Goal: Task Accomplishment & Management: Use online tool/utility

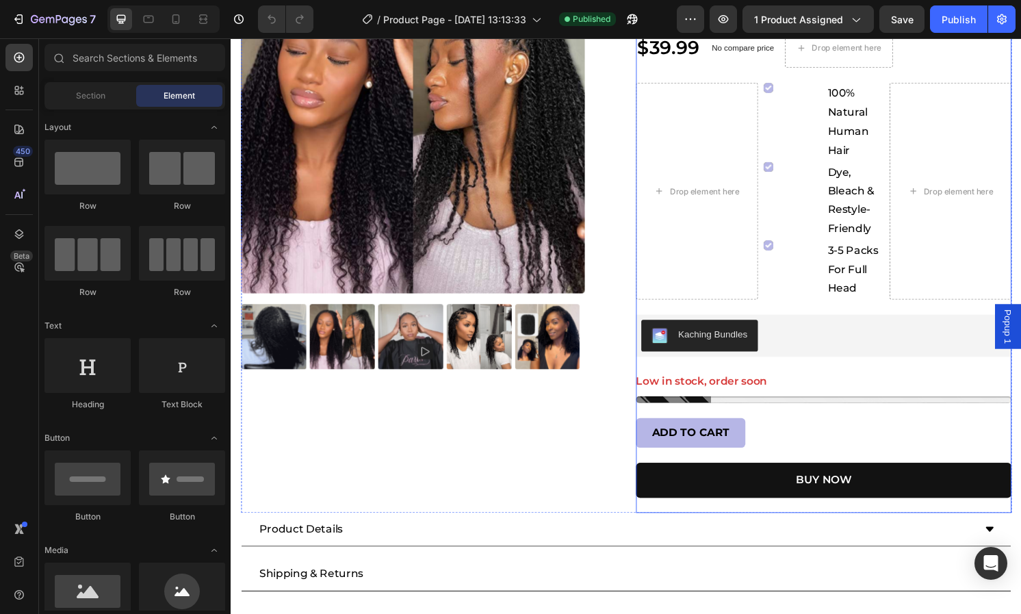
scroll to position [342, 0]
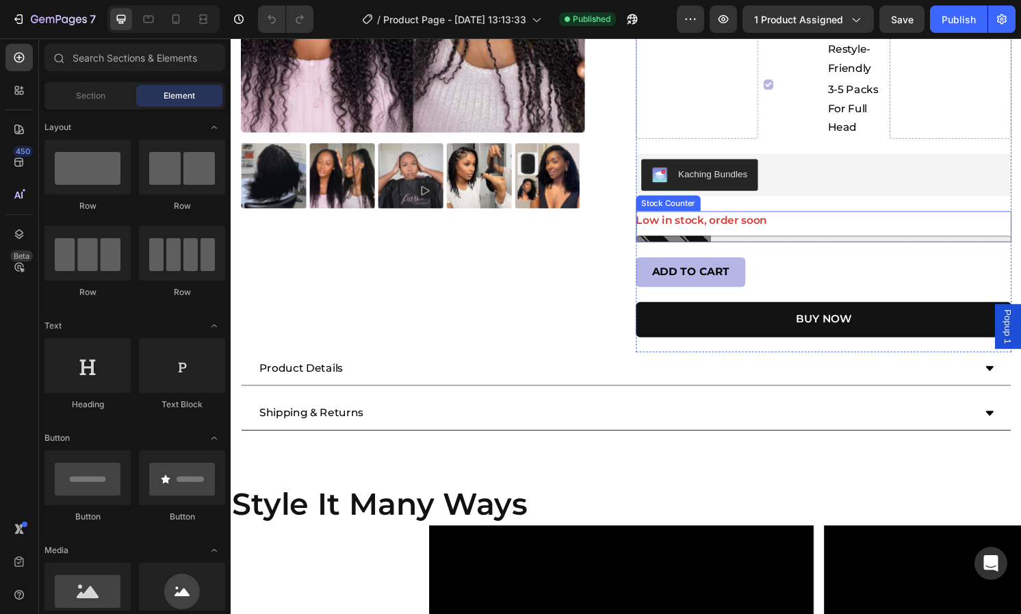
click at [791, 232] on div "Low in stock, order soon" at bounding box center [846, 228] width 390 height 20
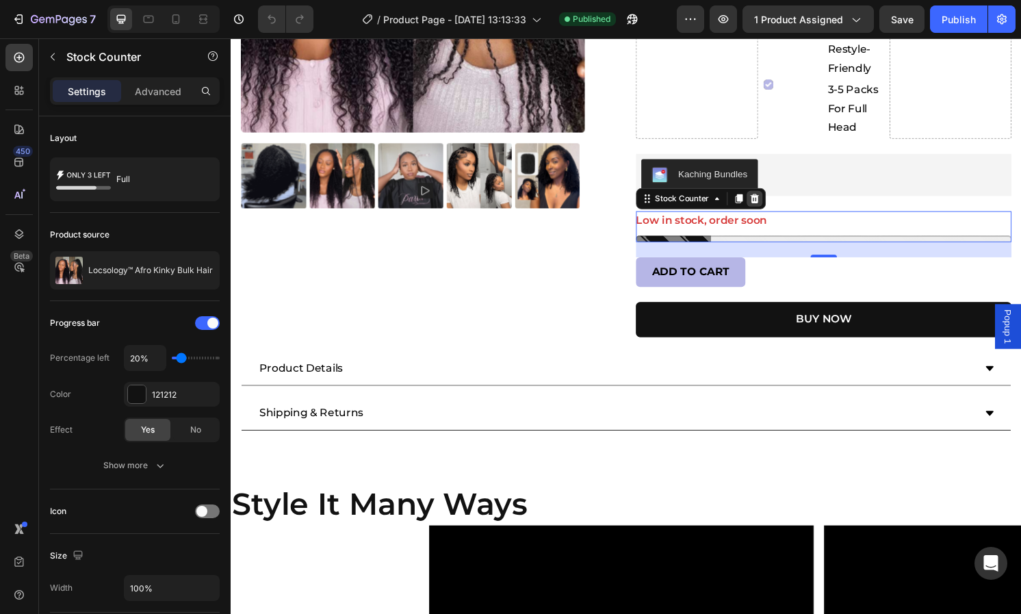
click at [770, 207] on icon at bounding box center [774, 205] width 9 height 10
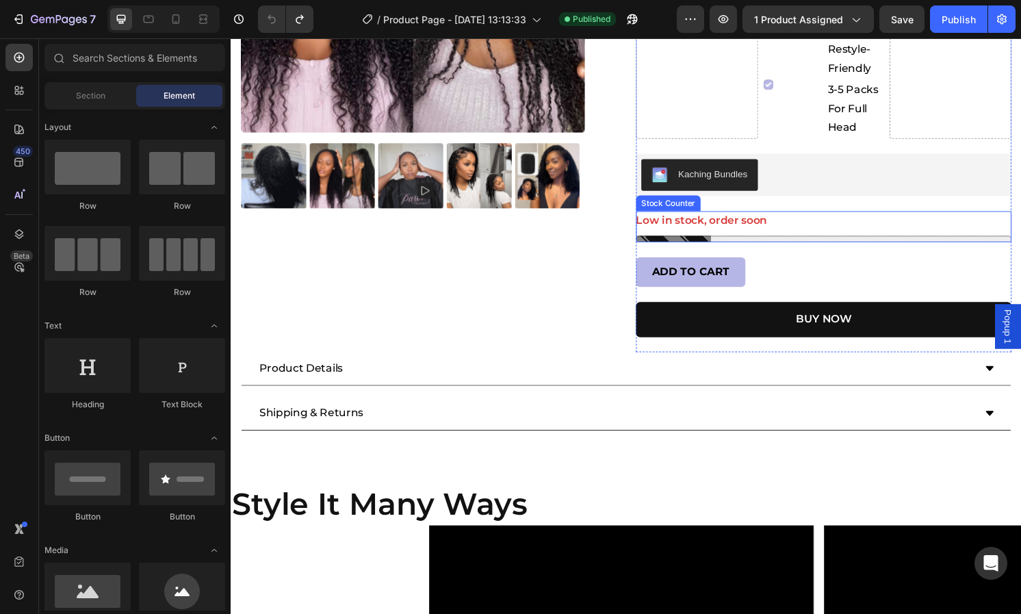
click at [791, 228] on div "Low in stock, order soon" at bounding box center [846, 228] width 390 height 20
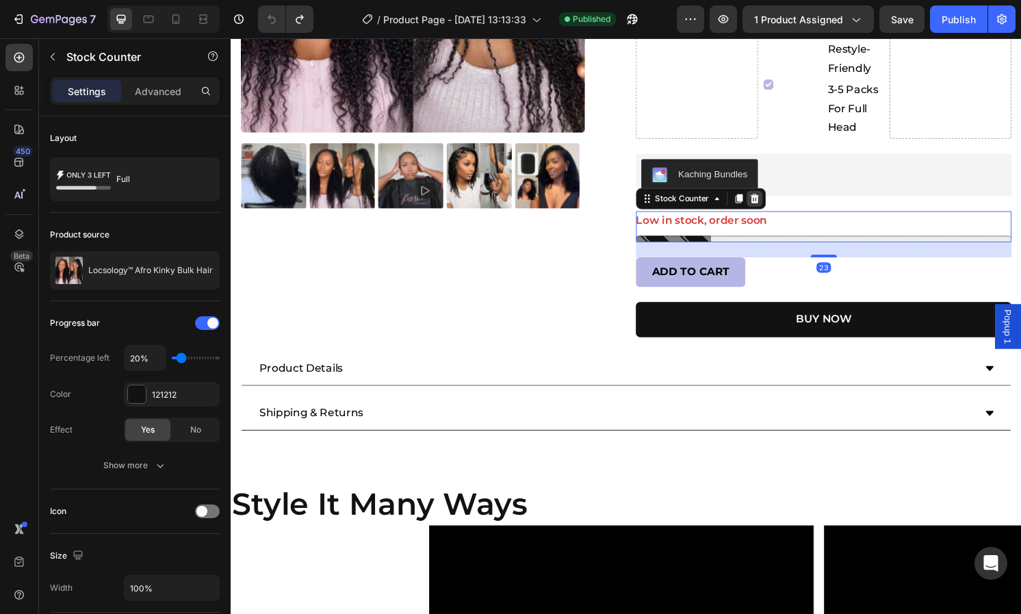
click at [773, 206] on icon at bounding box center [774, 204] width 11 height 11
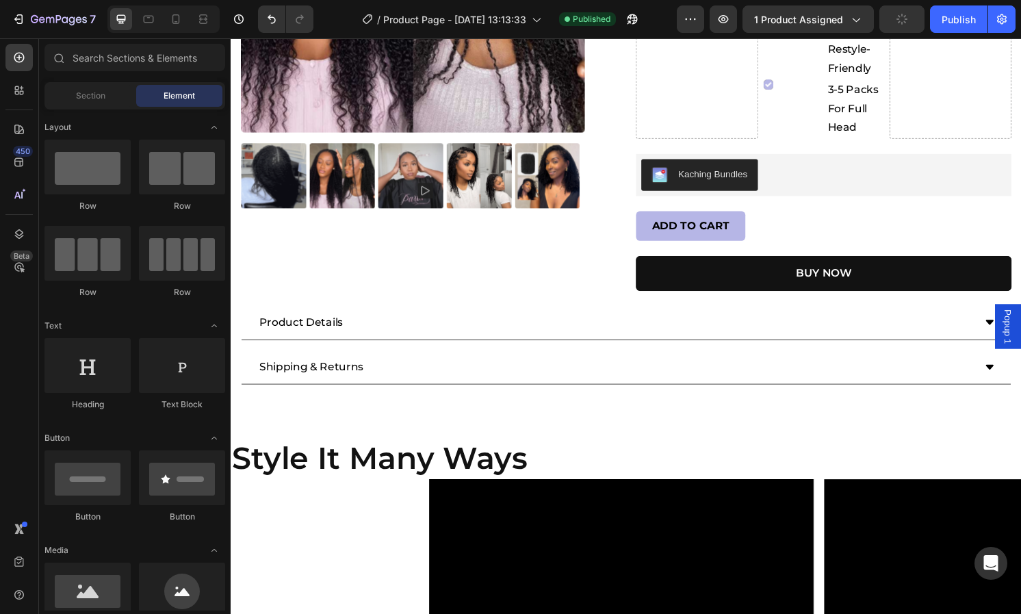
drag, startPoint x: 911, startPoint y: 28, endPoint x: 920, endPoint y: 27, distance: 9.0
click at [913, 28] on button "button" at bounding box center [901, 18] width 45 height 27
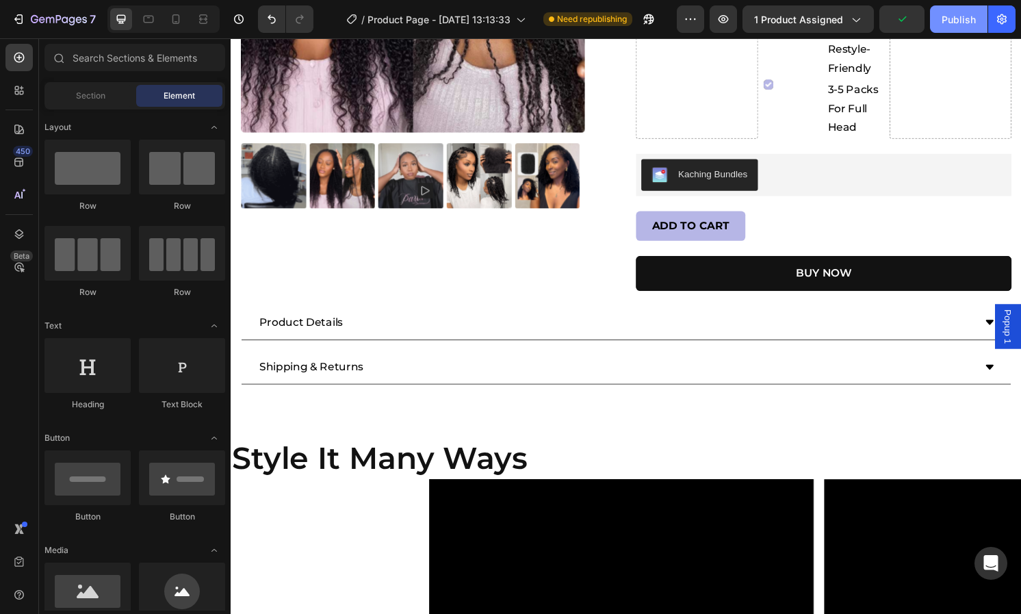
click at [951, 21] on div "Publish" at bounding box center [959, 19] width 34 height 14
click at [176, 17] on icon at bounding box center [176, 19] width 14 height 14
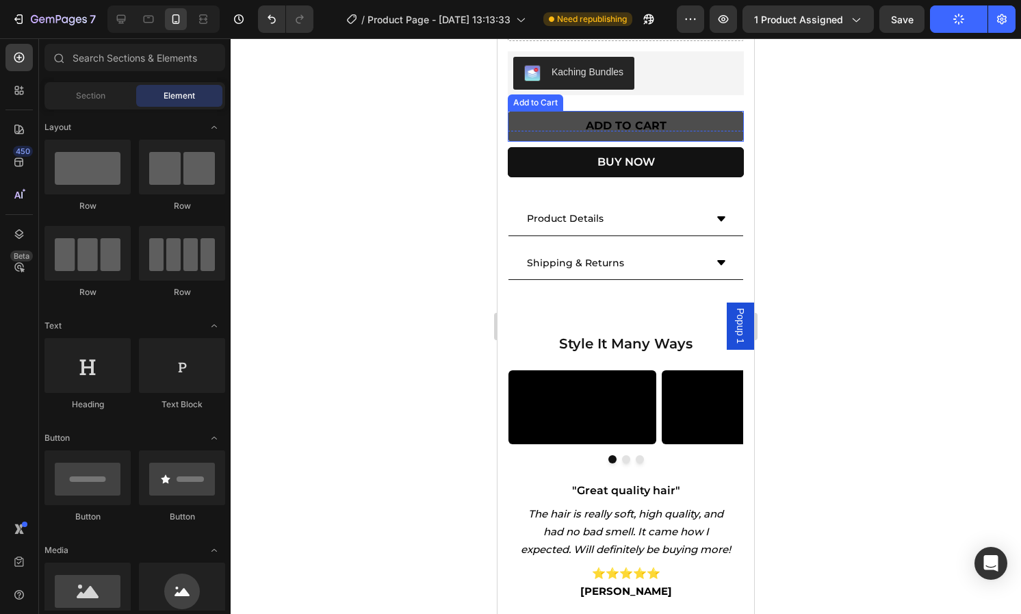
scroll to position [274, 0]
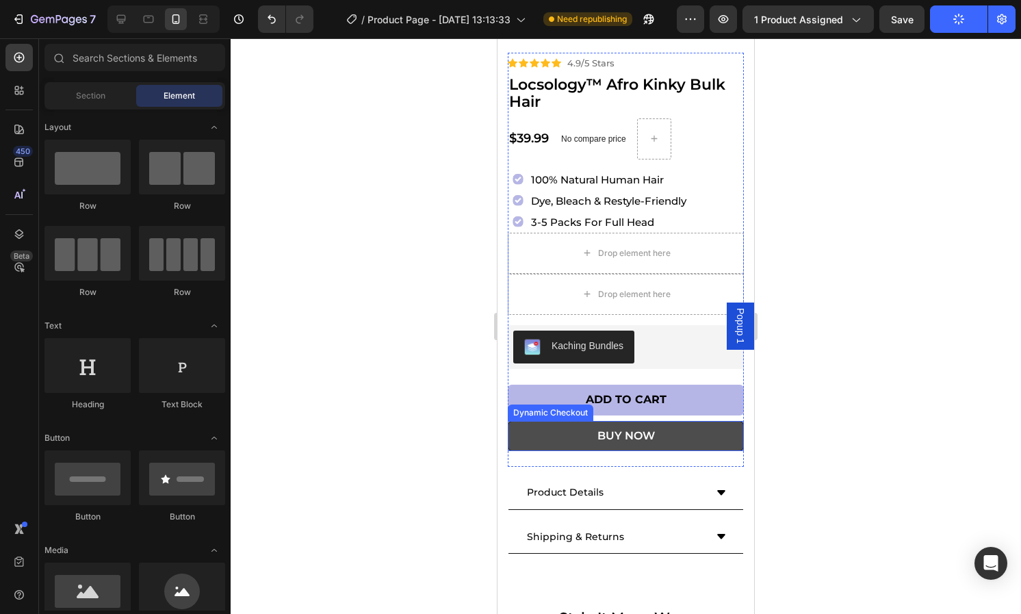
click at [723, 428] on button "BUY NOW" at bounding box center [626, 436] width 236 height 31
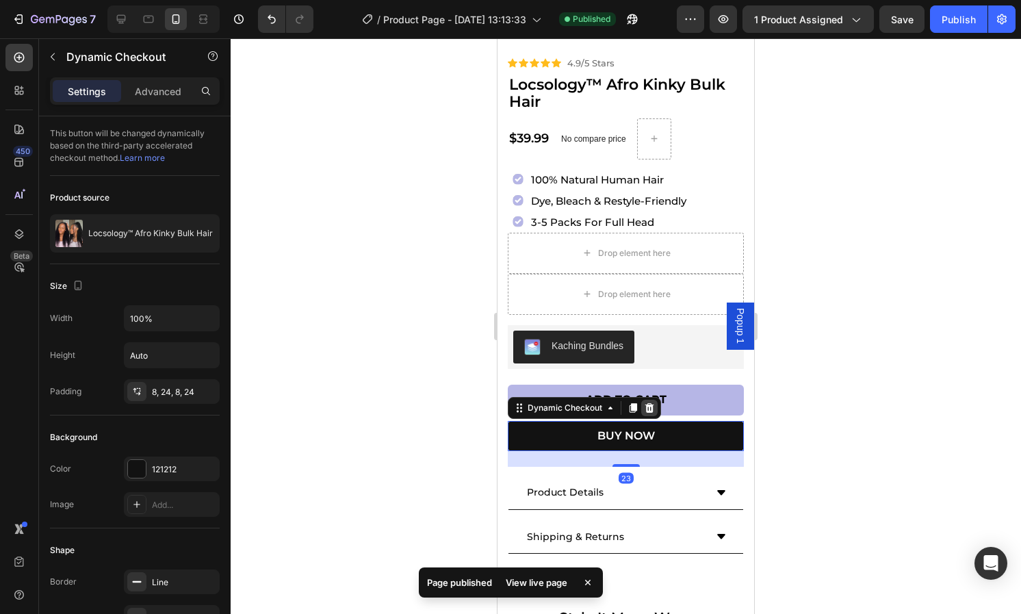
click at [647, 402] on icon at bounding box center [649, 407] width 9 height 10
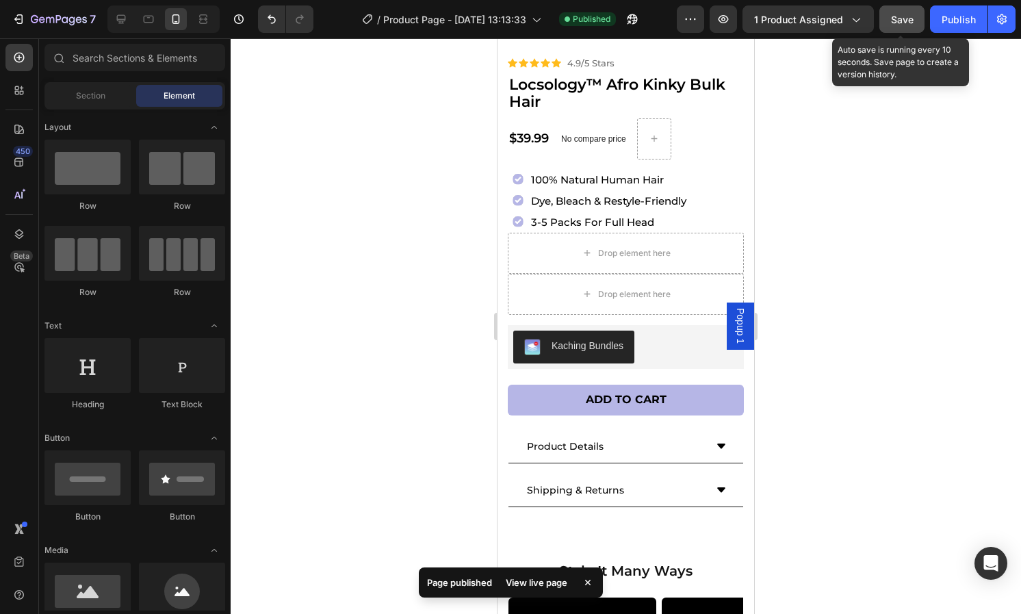
click at [911, 10] on button "Save" at bounding box center [901, 18] width 45 height 27
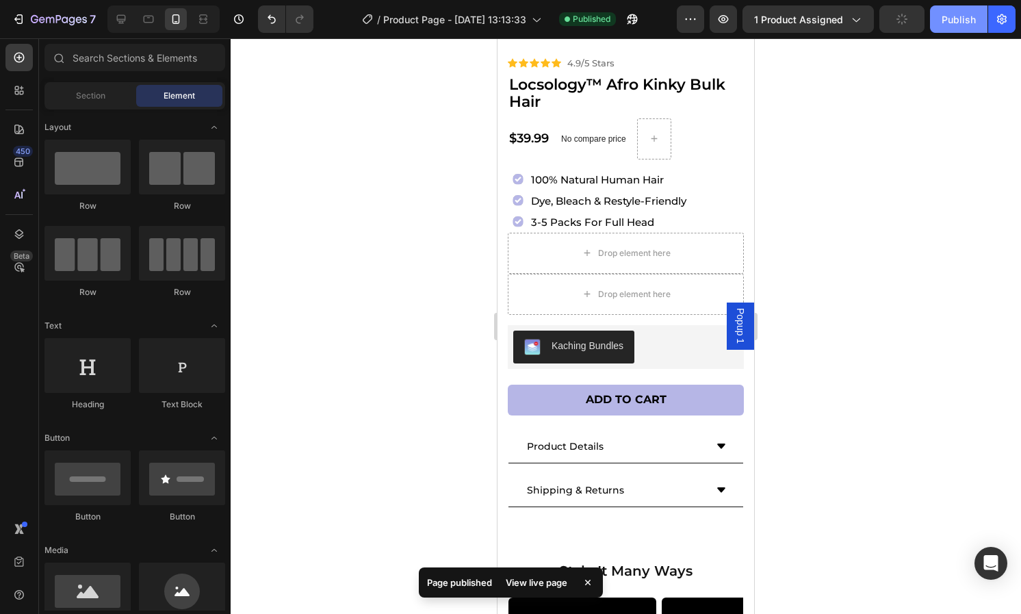
click at [935, 17] on button "Publish" at bounding box center [958, 18] width 57 height 27
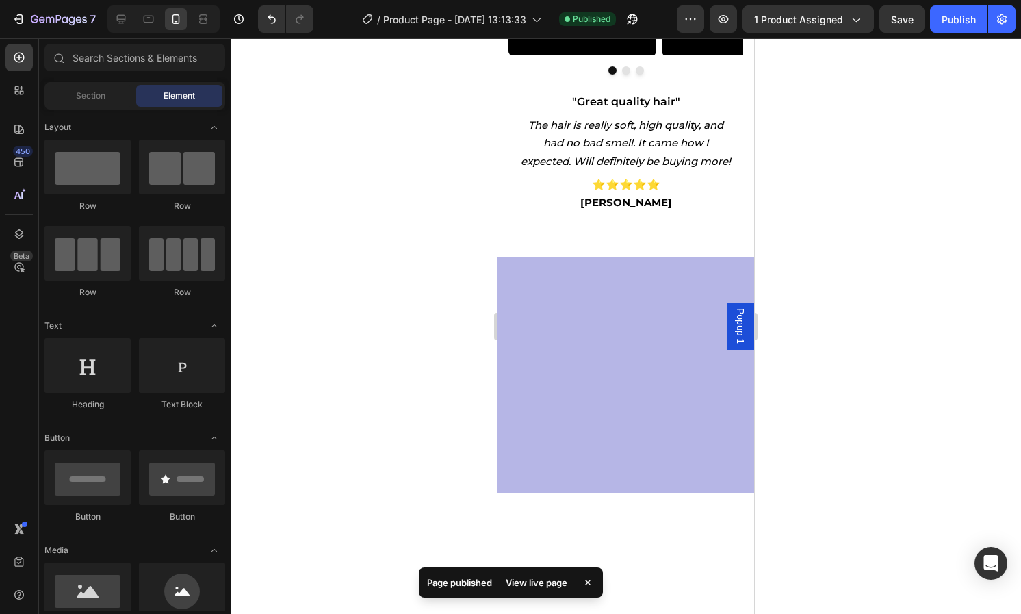
scroll to position [547, 0]
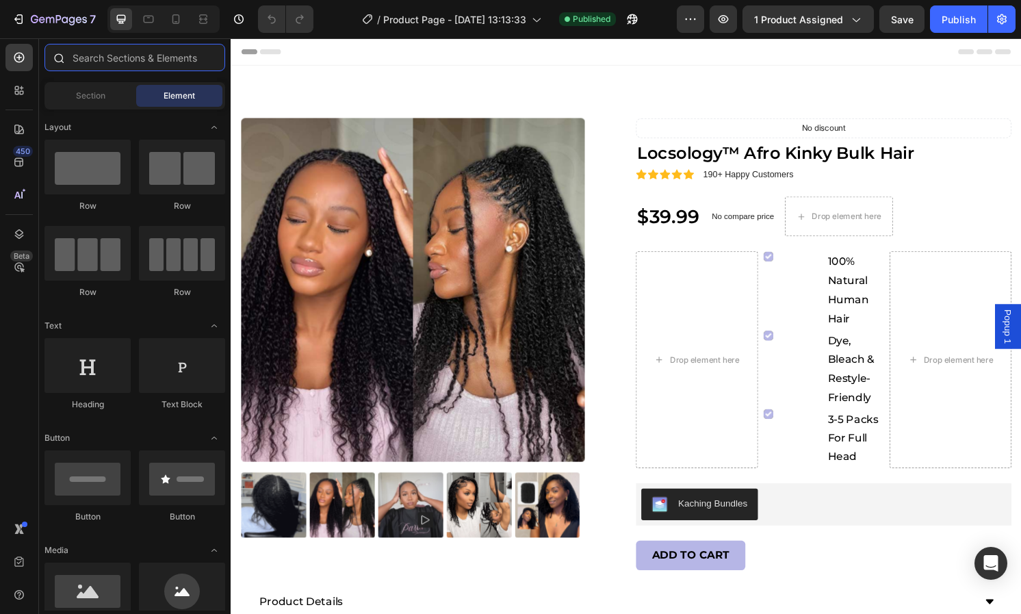
click at [125, 57] on input "text" at bounding box center [134, 57] width 181 height 27
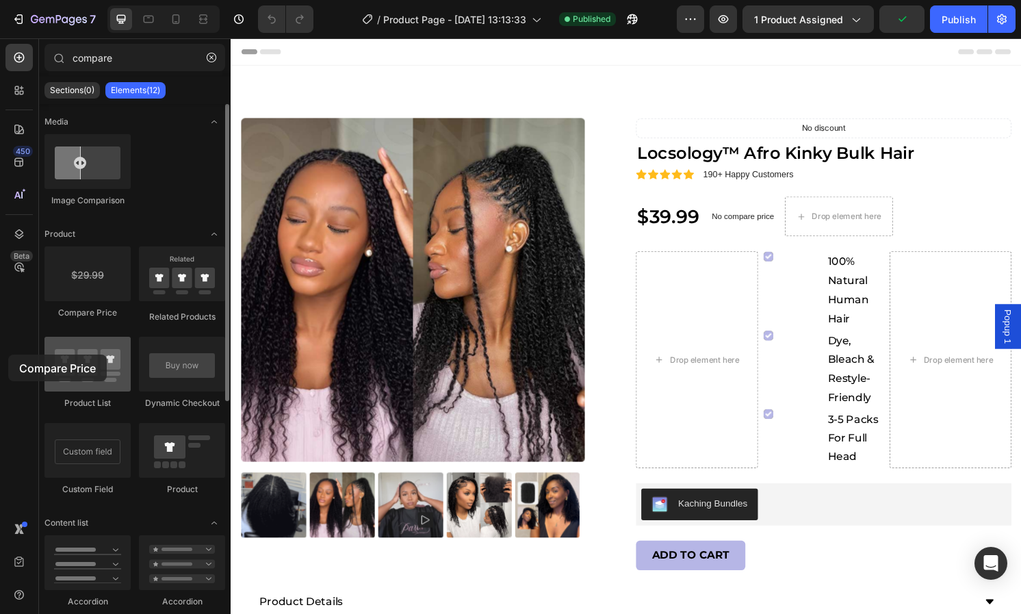
drag, startPoint x: 89, startPoint y: 268, endPoint x: 53, endPoint y: 340, distance: 80.8
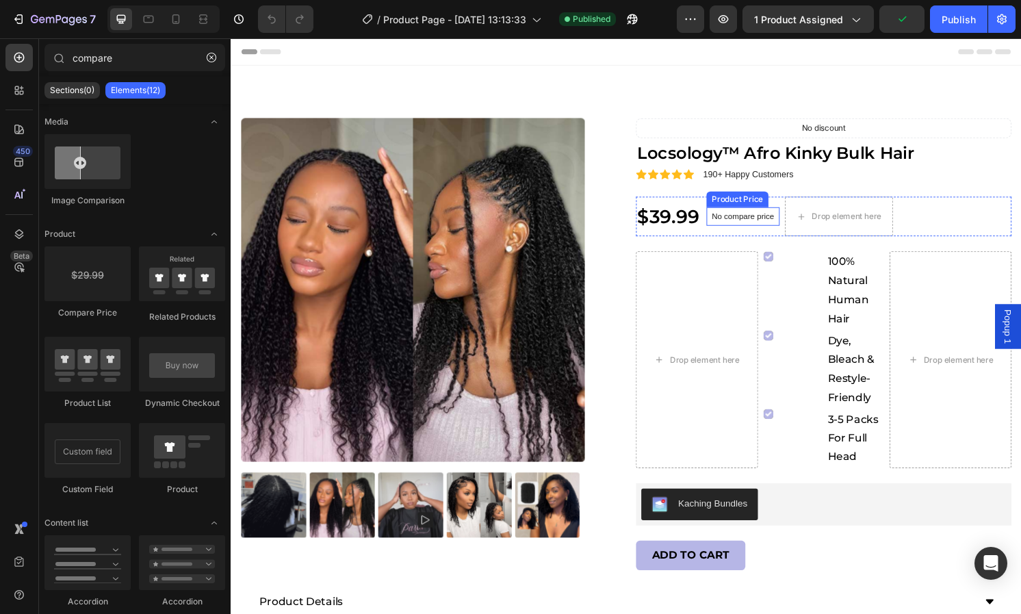
click at [760, 222] on p "No compare price" at bounding box center [762, 223] width 65 height 8
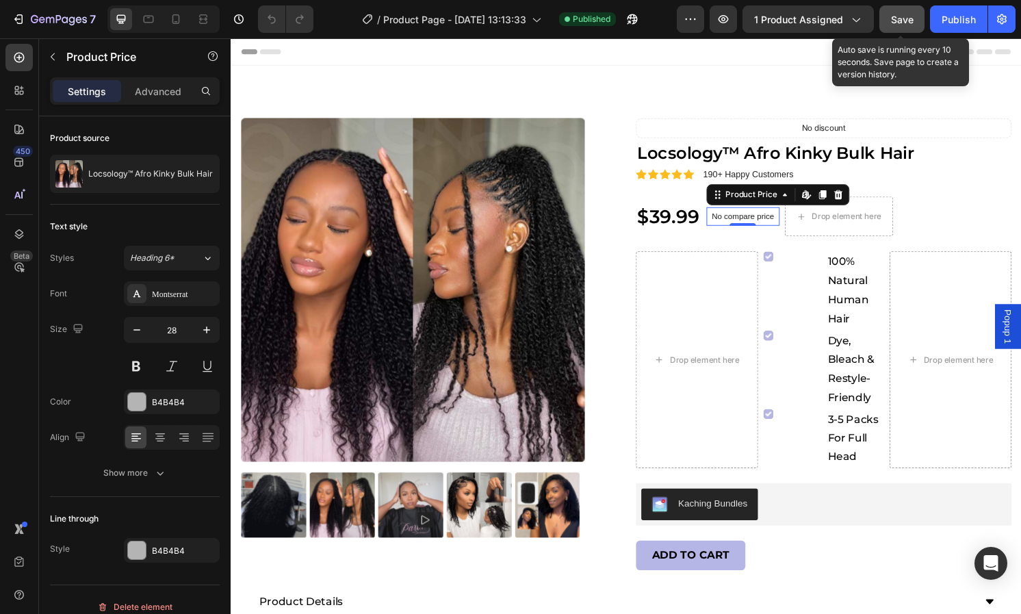
click at [897, 25] on div "Save" at bounding box center [902, 19] width 23 height 14
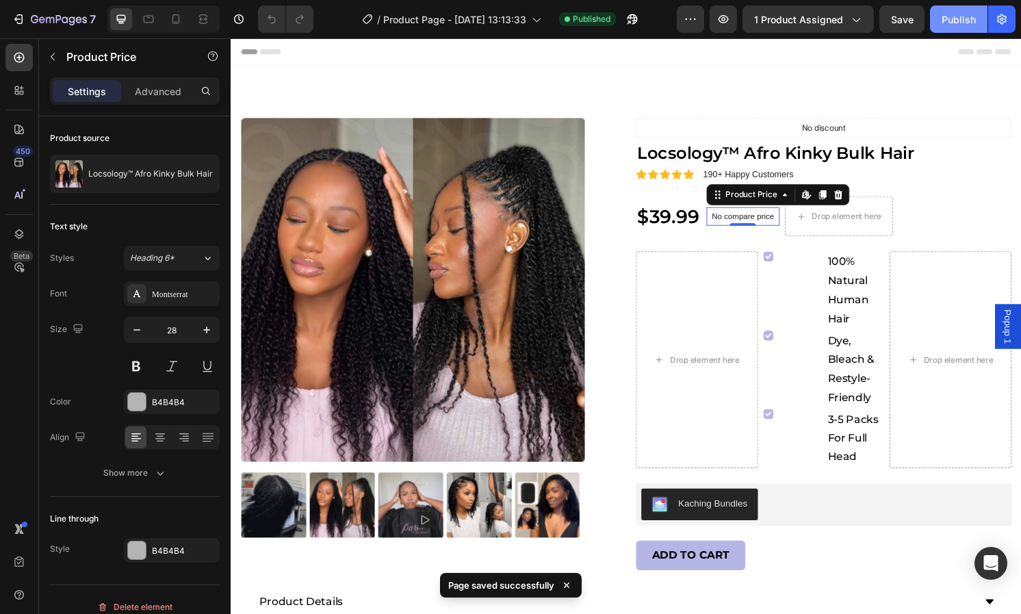
click at [973, 19] on div "Publish" at bounding box center [959, 19] width 34 height 14
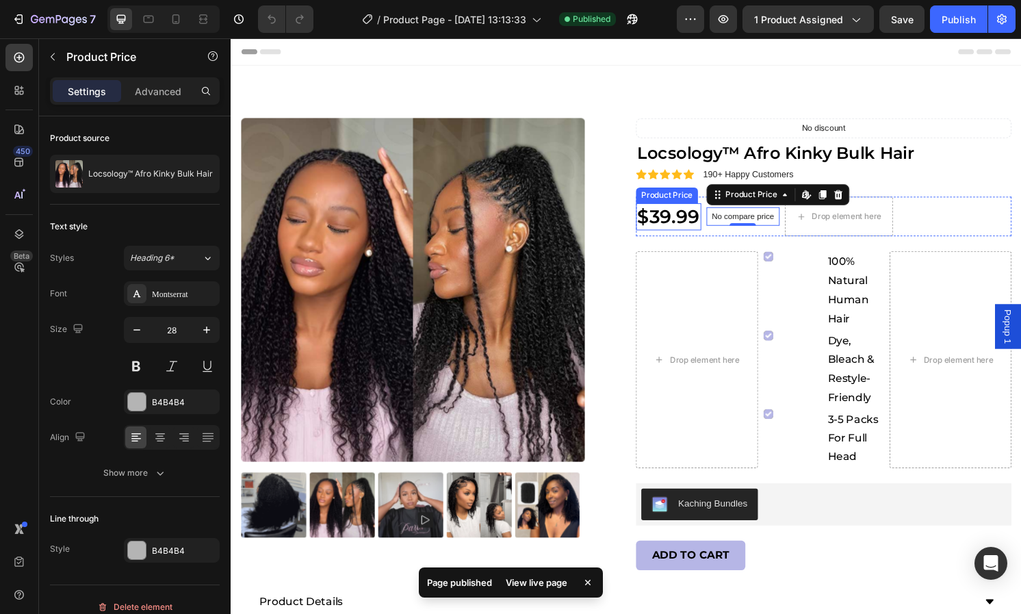
click at [683, 218] on div "$39.99" at bounding box center [685, 222] width 68 height 27
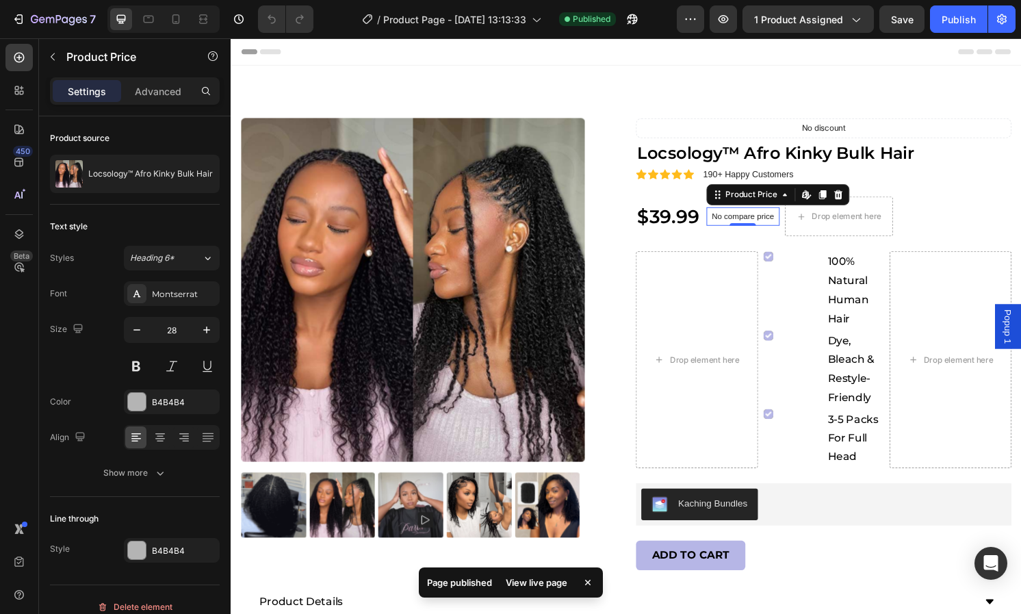
click at [737, 225] on p "No compare price" at bounding box center [762, 223] width 65 height 8
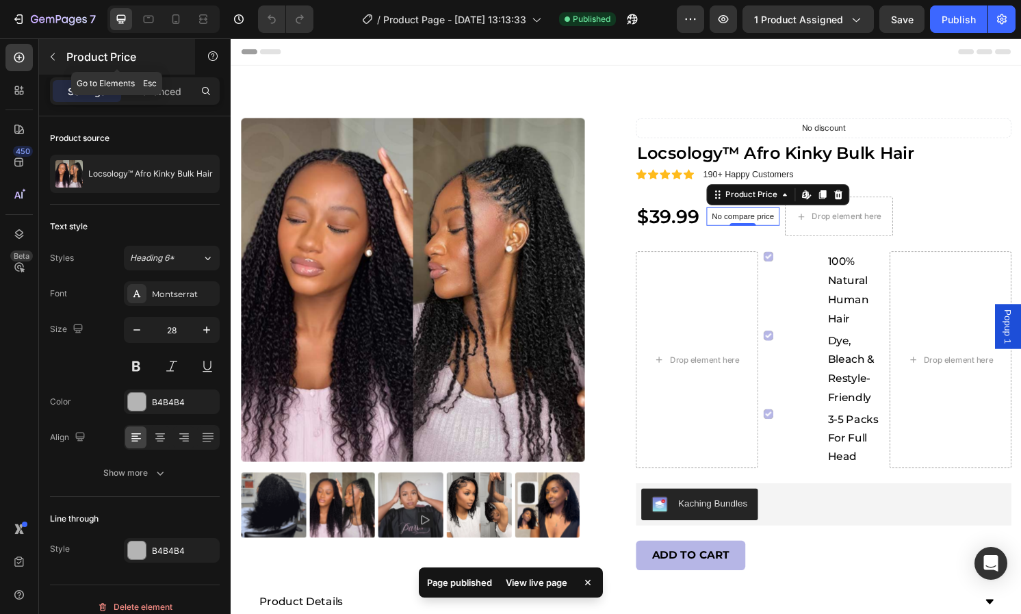
click at [51, 49] on button "button" at bounding box center [53, 57] width 22 height 22
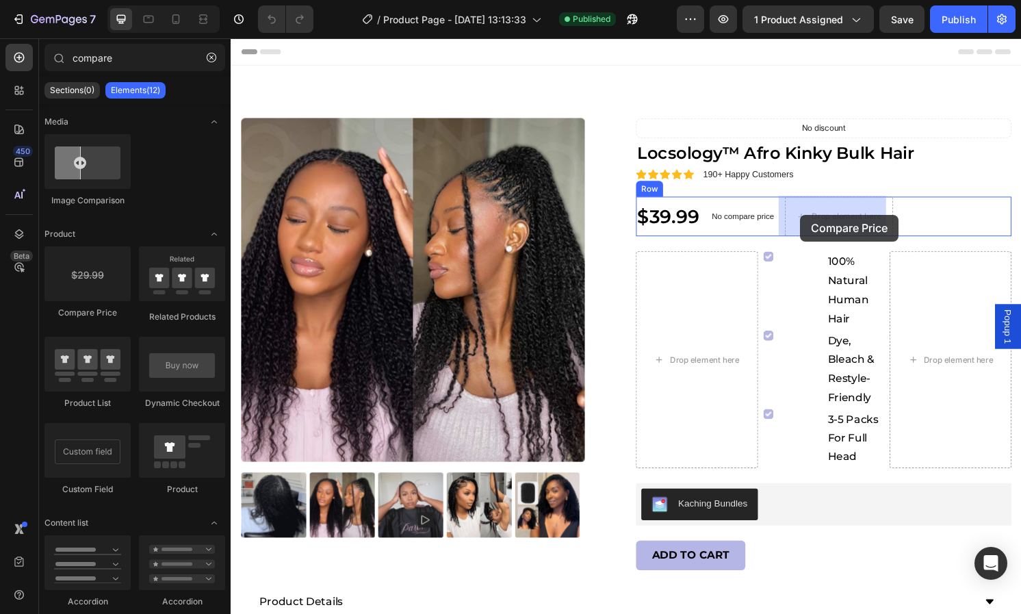
drag, startPoint x: 323, startPoint y: 323, endPoint x: 825, endPoint y: 221, distance: 511.8
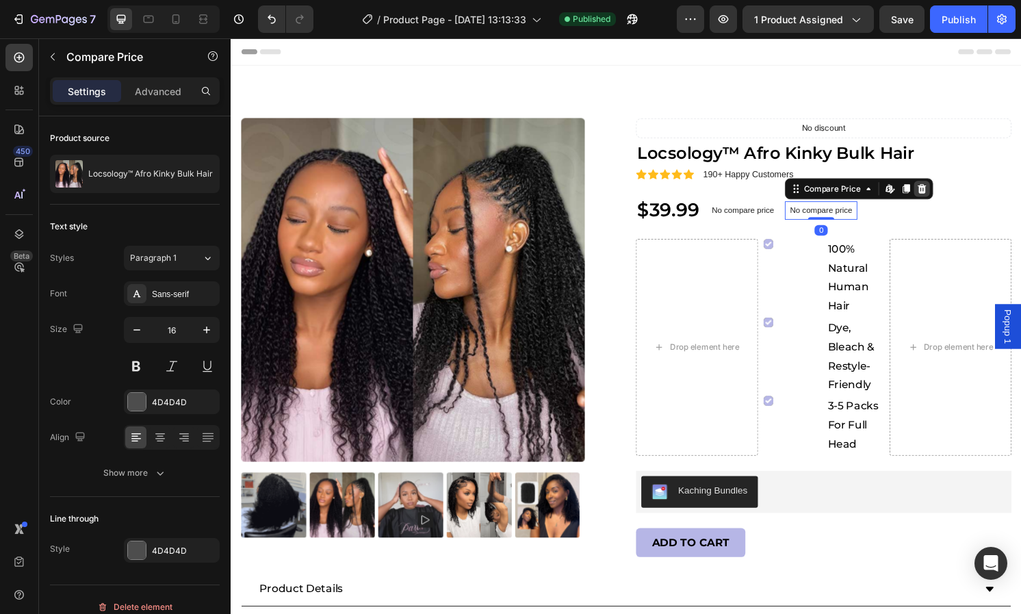
click at [943, 191] on icon at bounding box center [948, 194] width 11 height 11
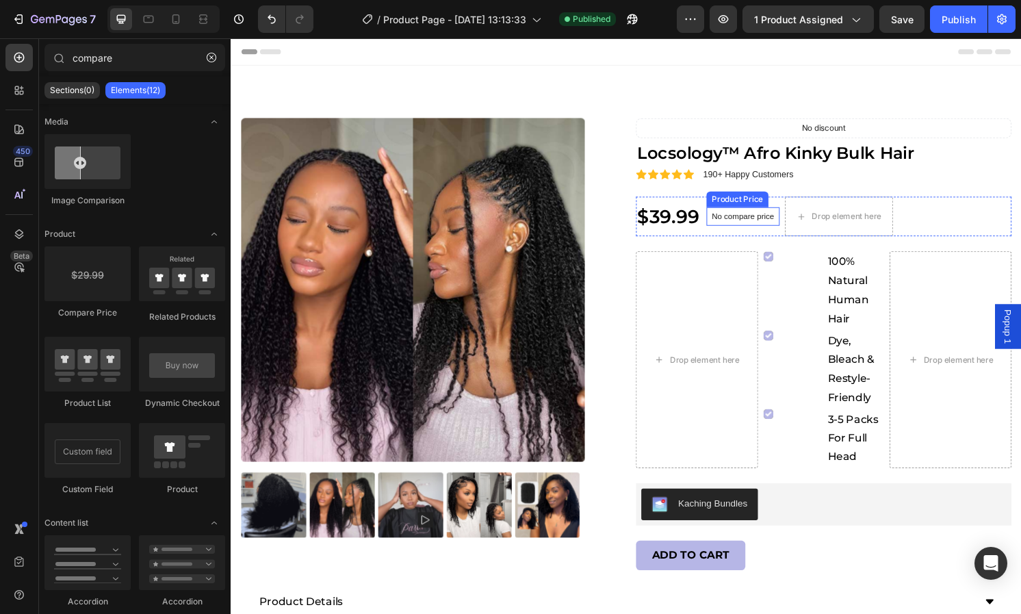
click at [738, 216] on div "No compare price" at bounding box center [763, 222] width 76 height 19
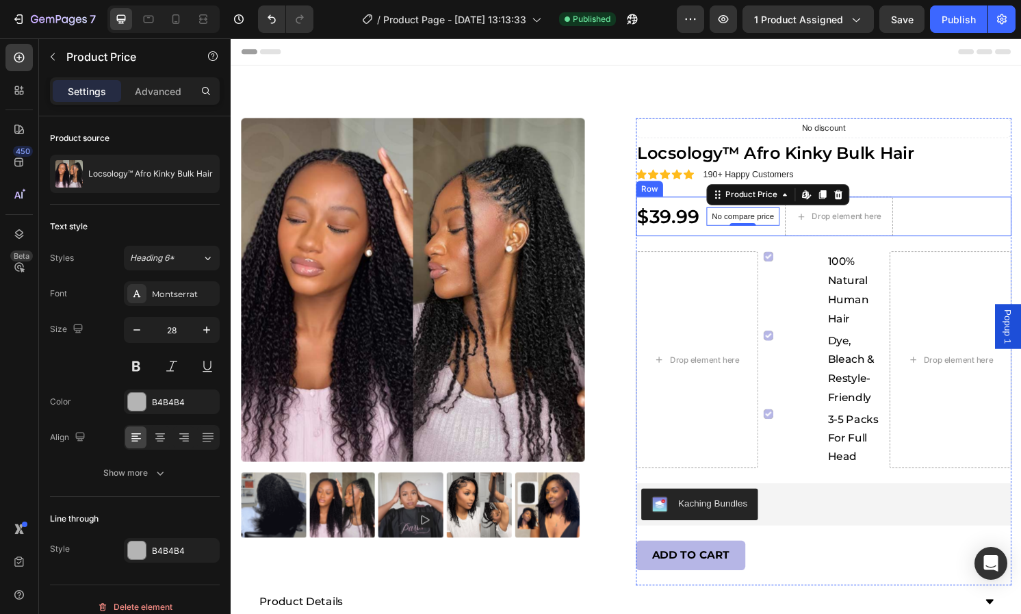
click at [714, 216] on div "$39.99 Product Price Product Price No compare price Product Price Edit content …" at bounding box center [846, 223] width 390 height 41
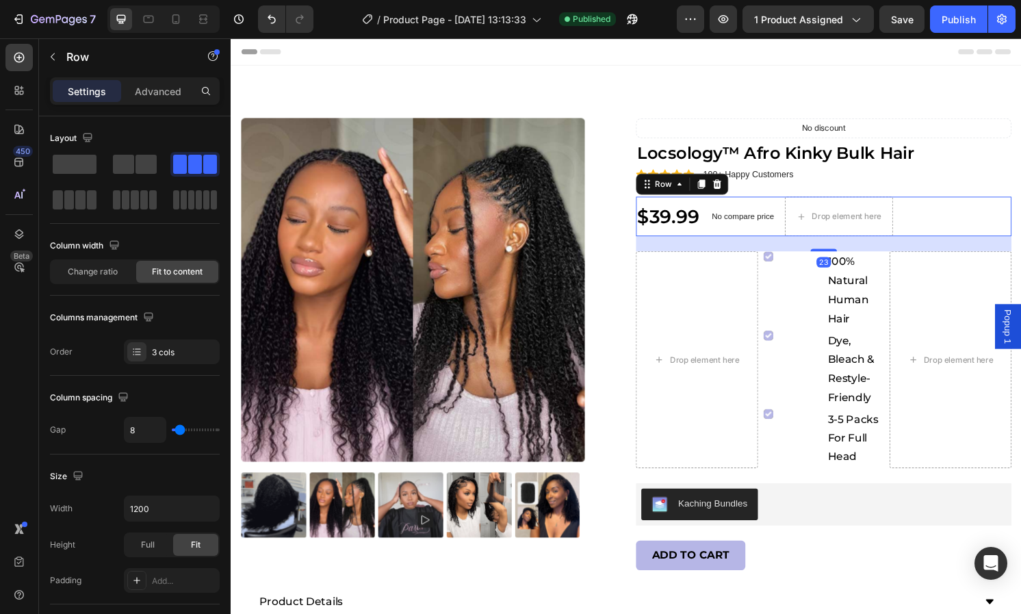
click at [700, 219] on div "$39.99" at bounding box center [685, 222] width 68 height 27
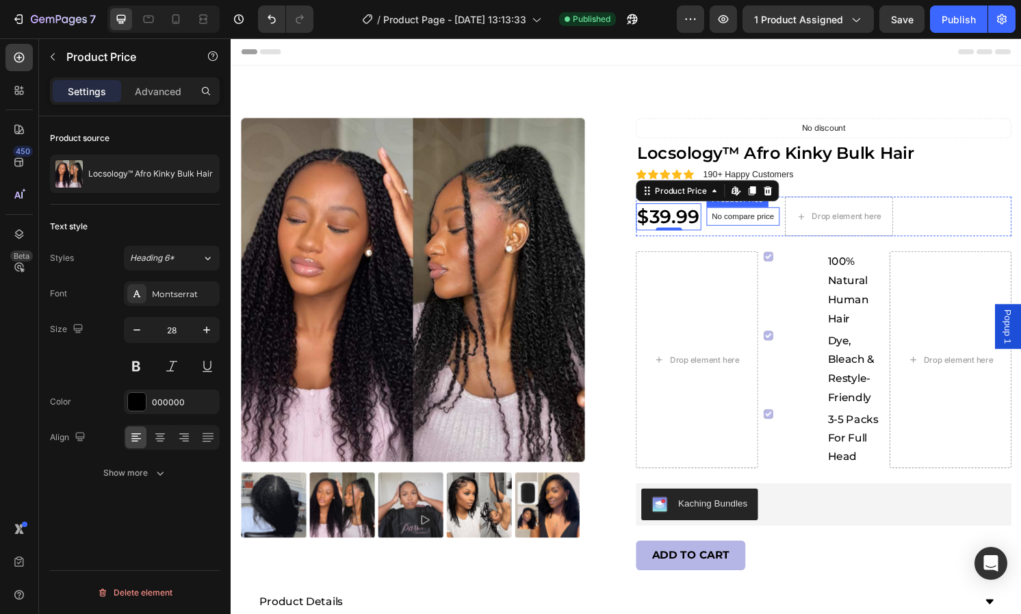
click at [740, 219] on p "No compare price" at bounding box center [762, 223] width 65 height 8
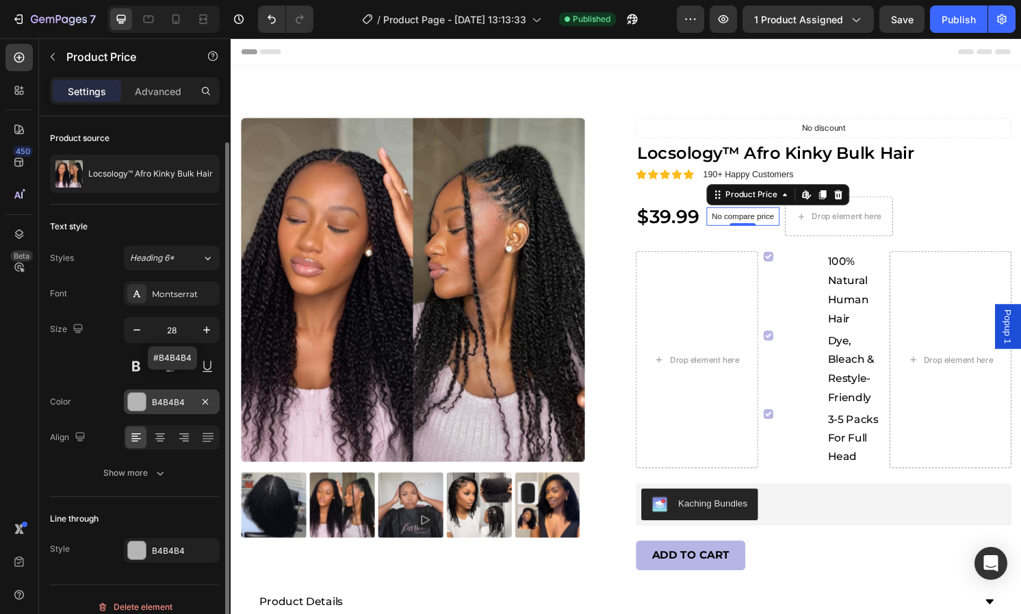
scroll to position [13, 0]
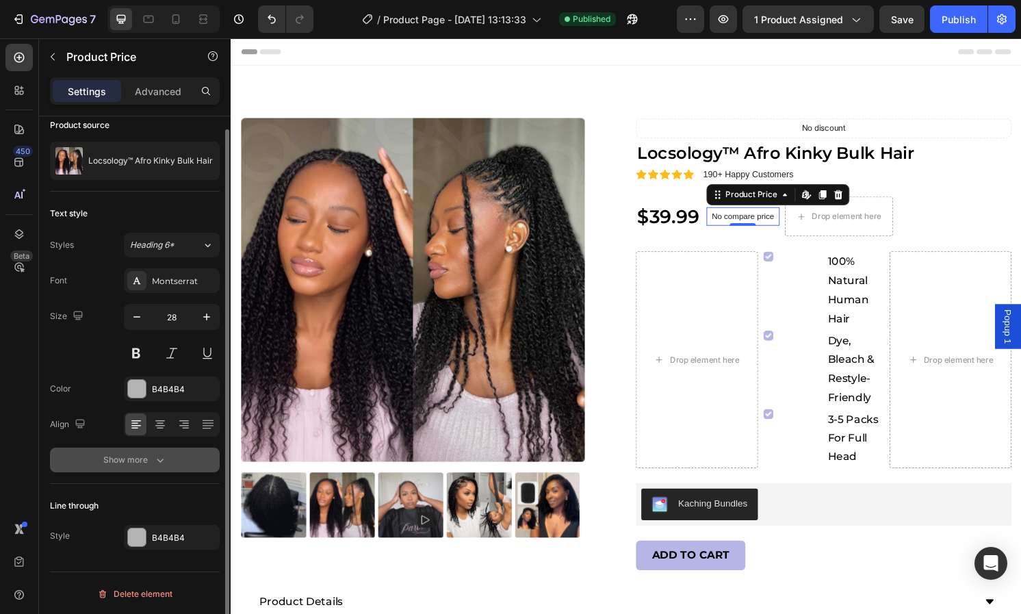
click at [151, 454] on div "Show more" at bounding box center [135, 460] width 64 height 14
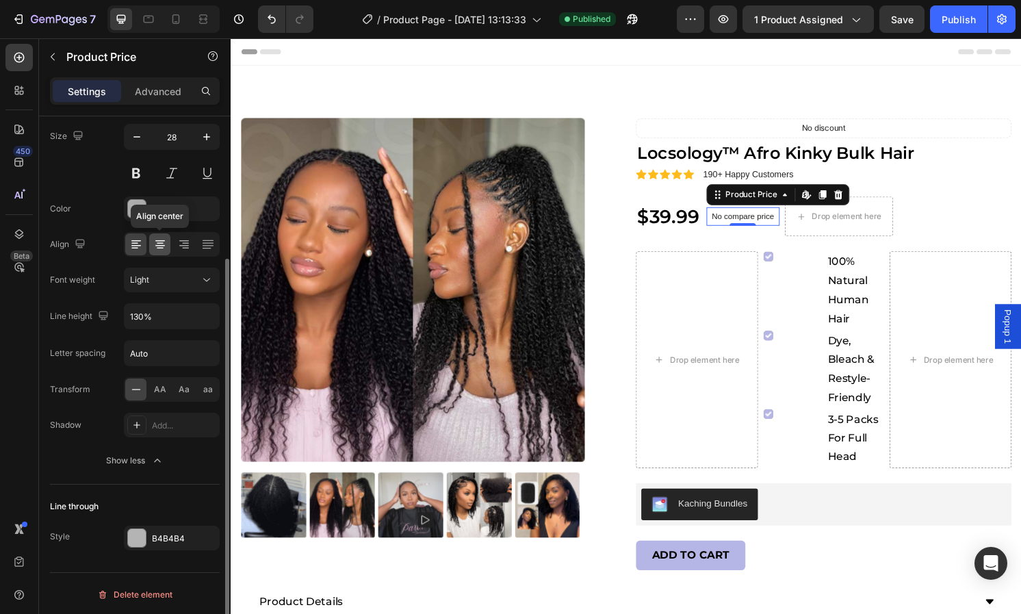
scroll to position [0, 0]
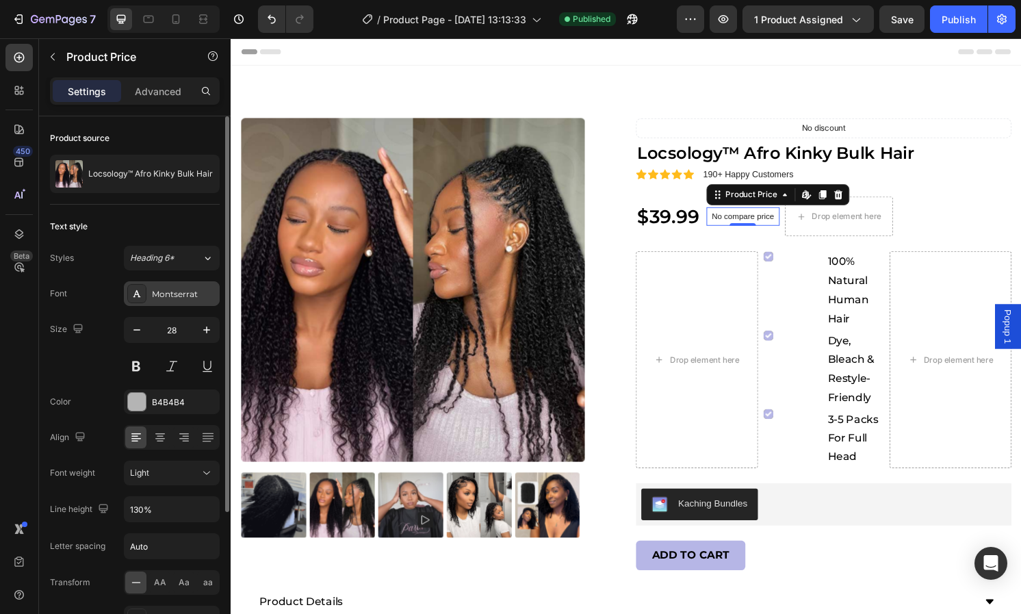
click at [152, 293] on div "Montserrat" at bounding box center [184, 294] width 64 height 12
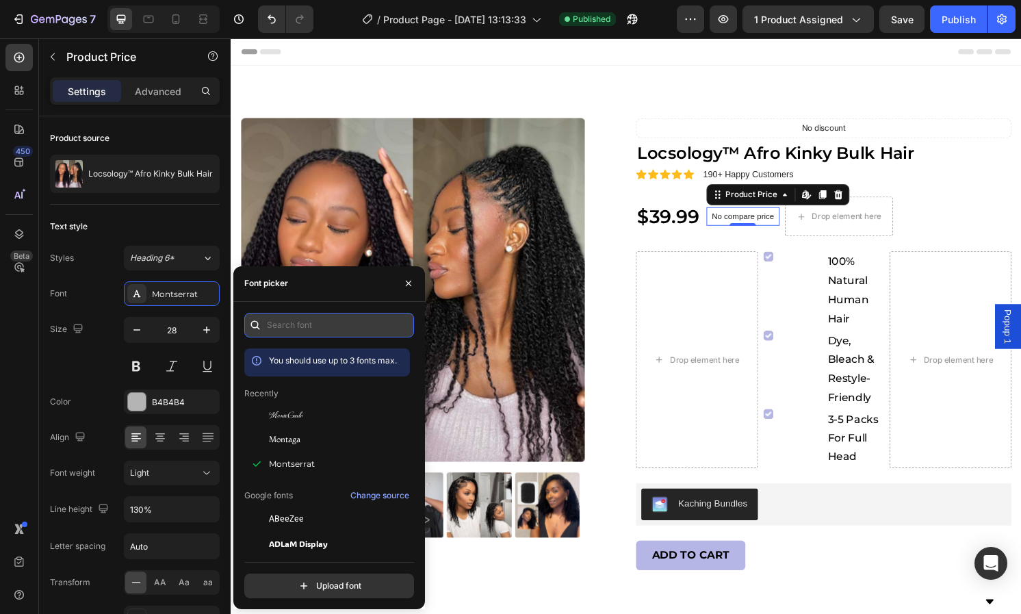
click at [286, 328] on input "text" at bounding box center [329, 325] width 170 height 25
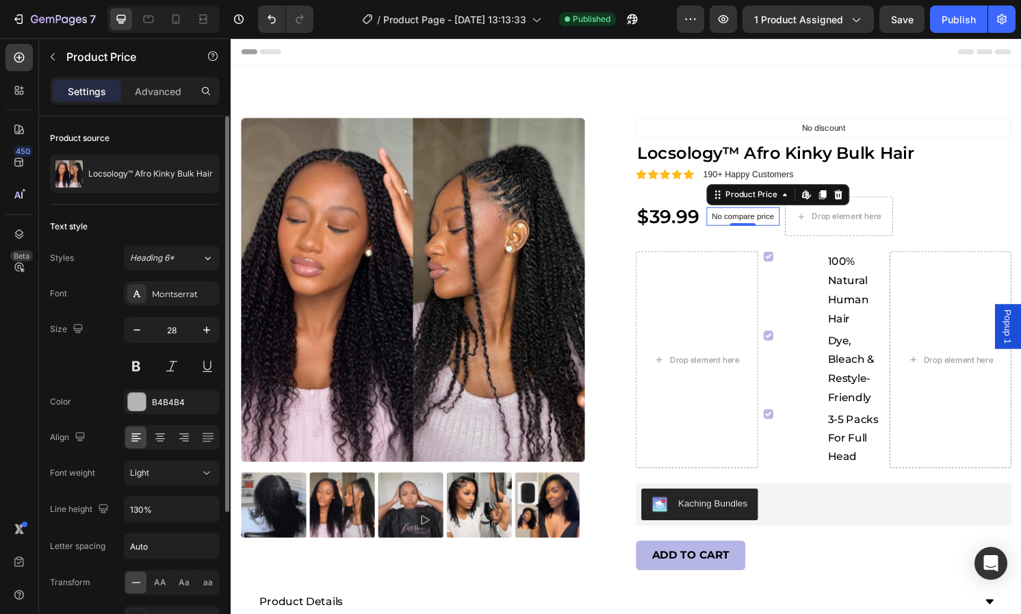
click at [62, 355] on div "Size 28" at bounding box center [135, 348] width 170 height 62
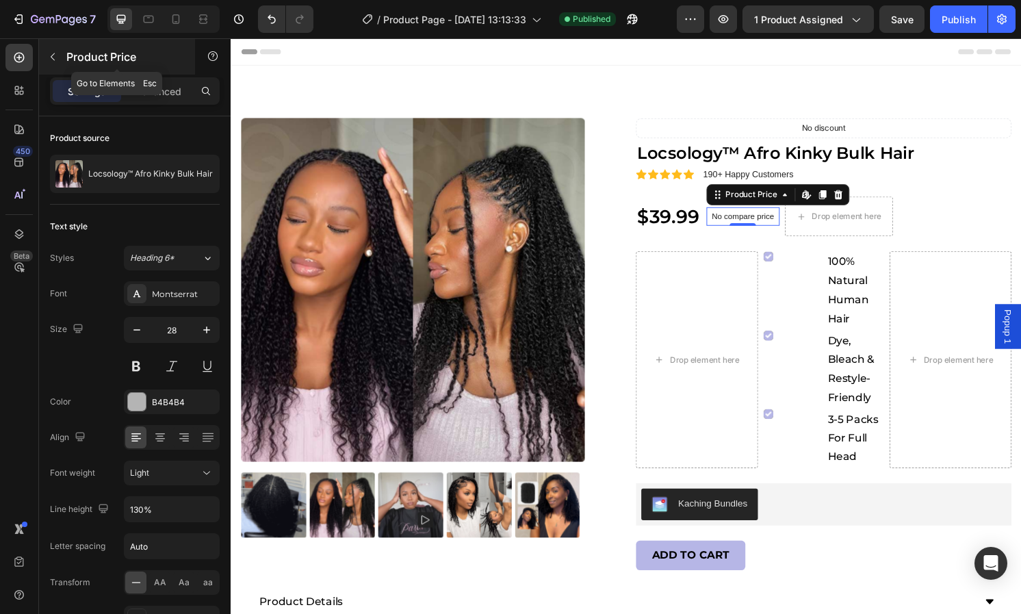
click at [55, 61] on icon "button" at bounding box center [52, 56] width 11 height 11
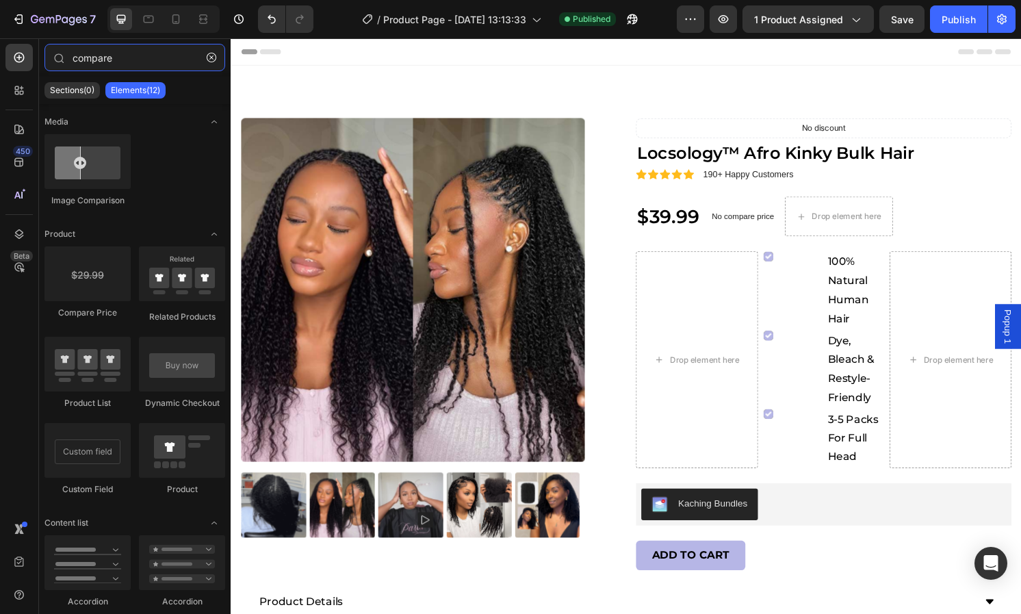
drag, startPoint x: 138, startPoint y: 64, endPoint x: 34, endPoint y: 68, distance: 104.8
click at [34, 68] on div "450 Beta compare Sections(0) Elements(12) We couldn’t find any matches for “com…" at bounding box center [115, 325] width 231 height 575
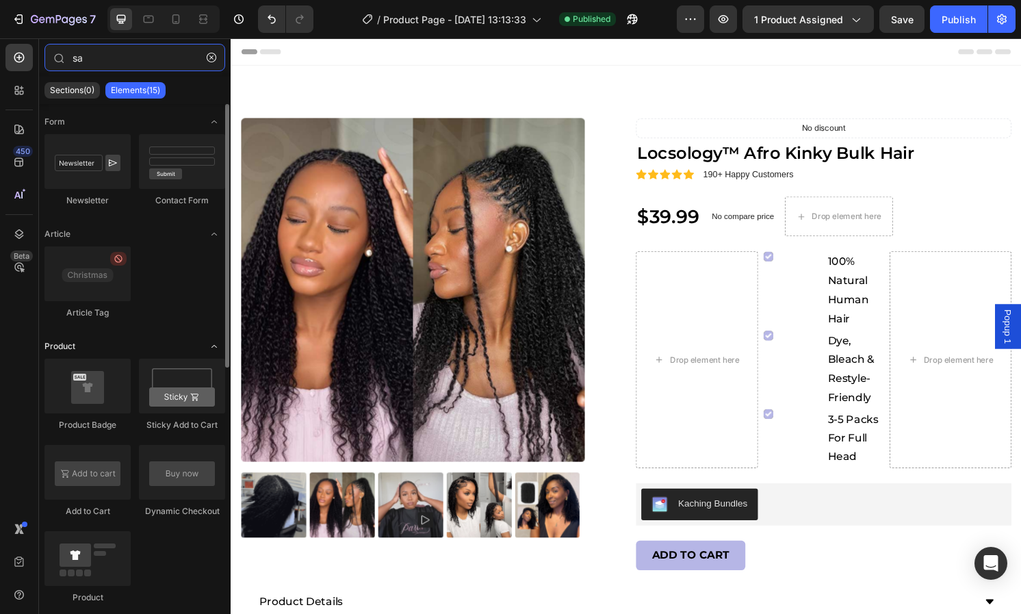
type input "s"
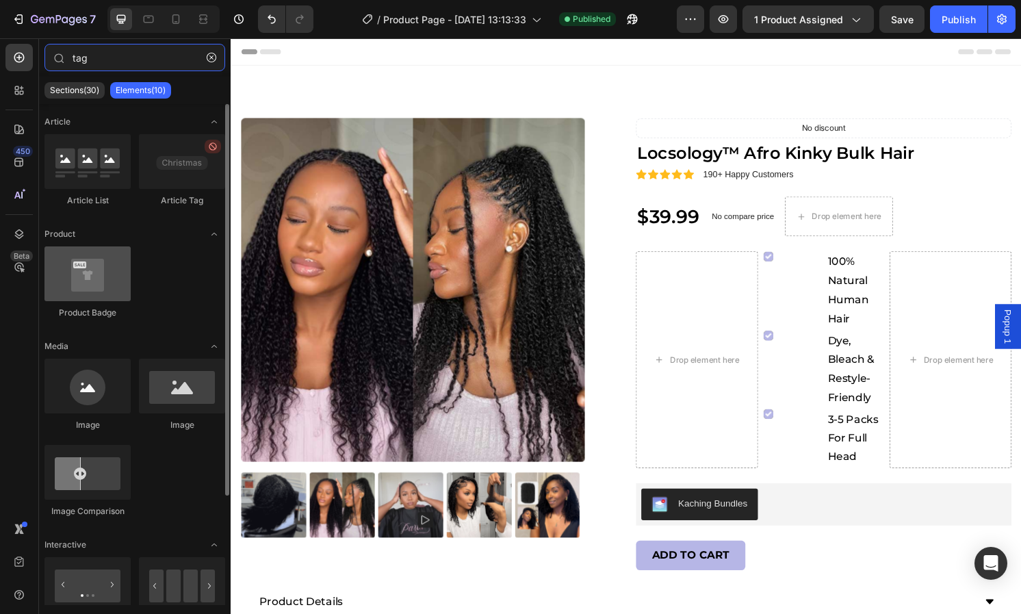
type input "tag"
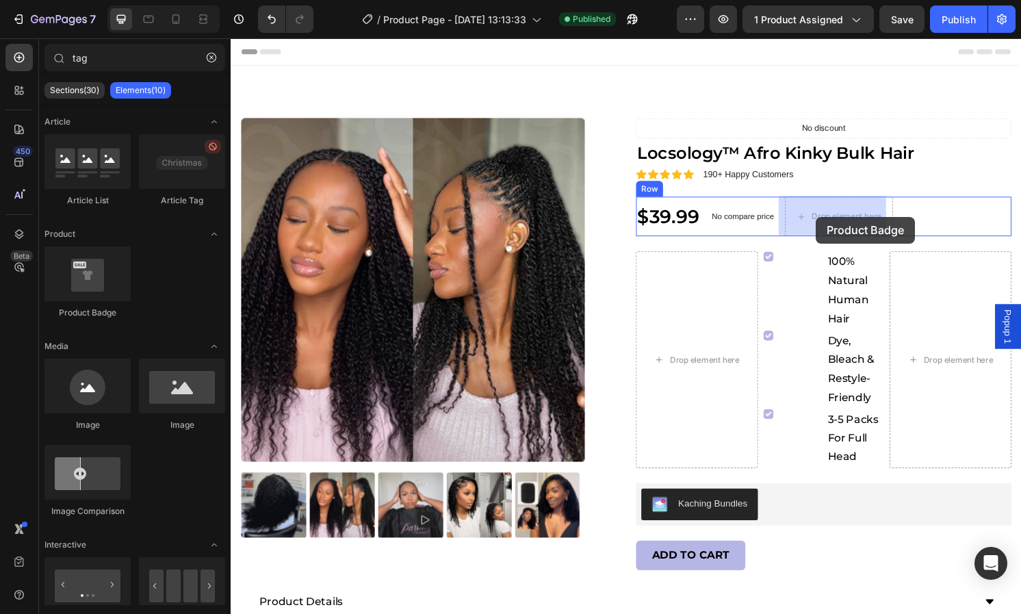
drag, startPoint x: 308, startPoint y: 325, endPoint x: 838, endPoint y: 224, distance: 539.9
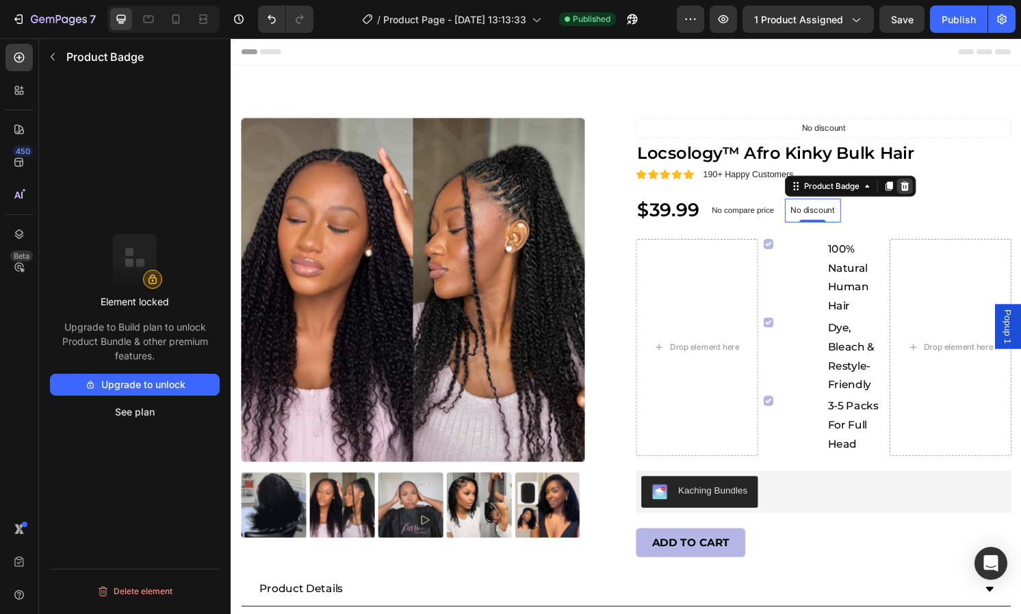
click at [925, 187] on icon at bounding box center [930, 191] width 11 height 11
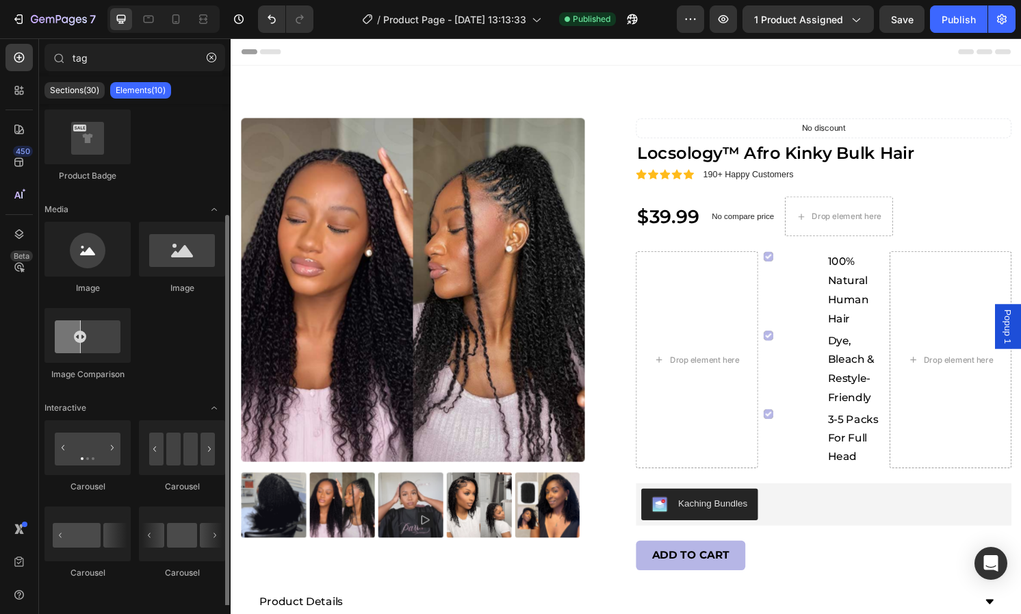
scroll to position [139, 0]
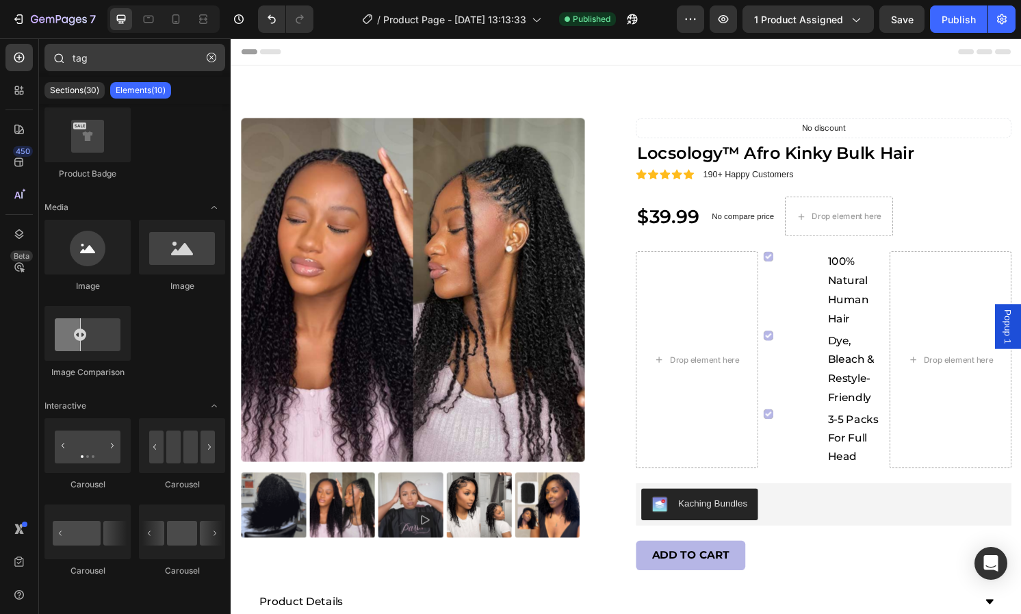
click at [209, 64] on button "button" at bounding box center [211, 58] width 22 height 22
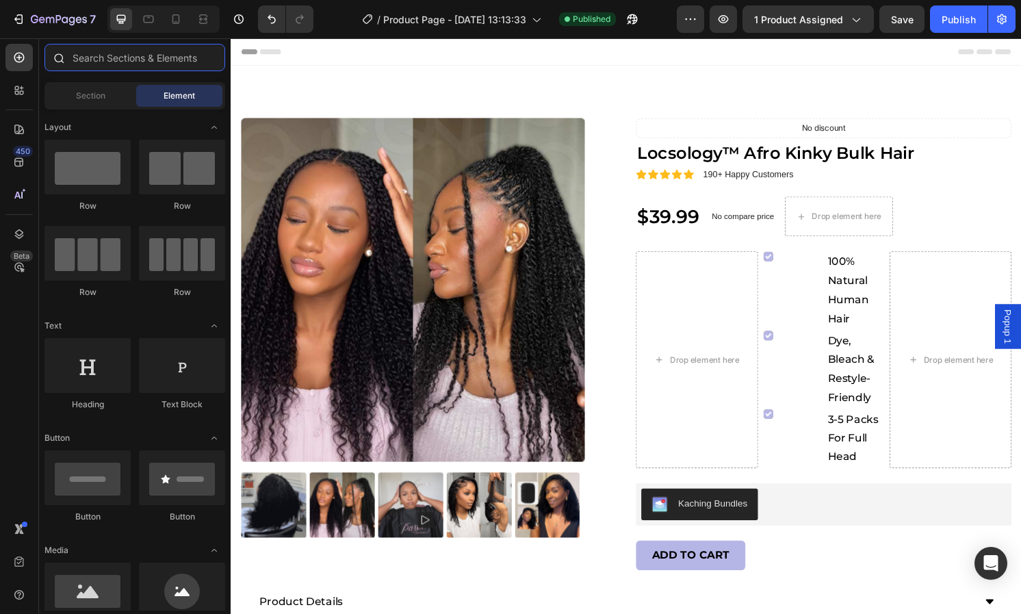
click at [209, 64] on input "text" at bounding box center [134, 57] width 181 height 27
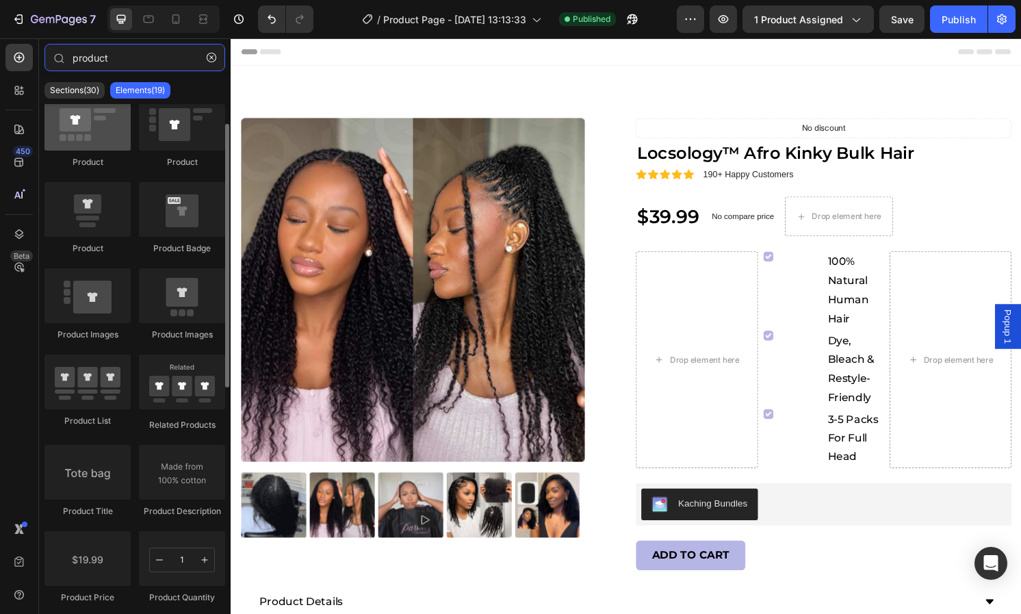
scroll to position [0, 0]
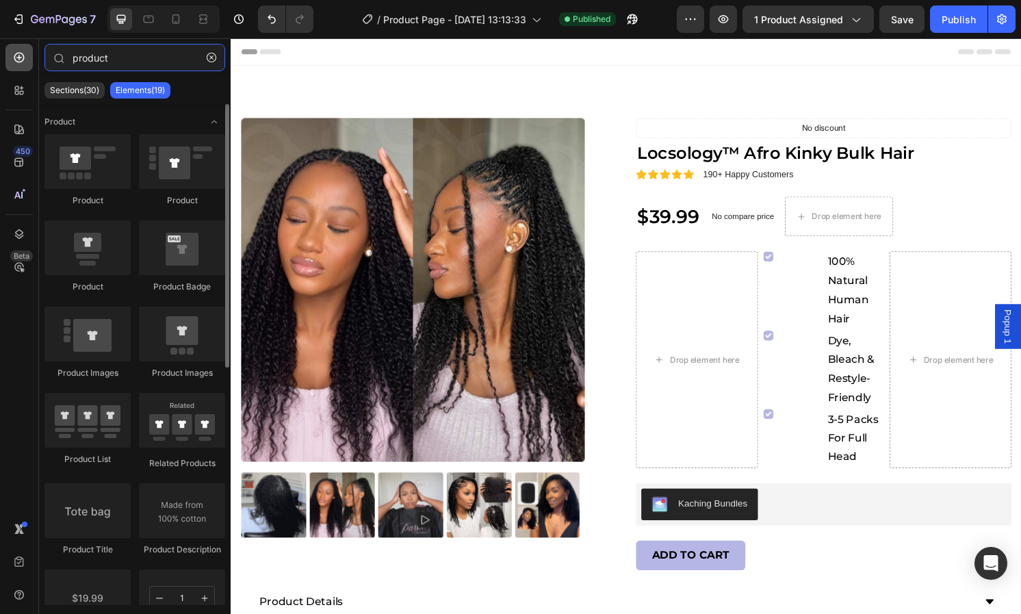
drag, startPoint x: 86, startPoint y: 65, endPoint x: 12, endPoint y: 70, distance: 74.1
click at [13, 69] on div "450 Beta product Sections(30) Elements(19) Product Product Product Product Prod…" at bounding box center [115, 325] width 231 height 575
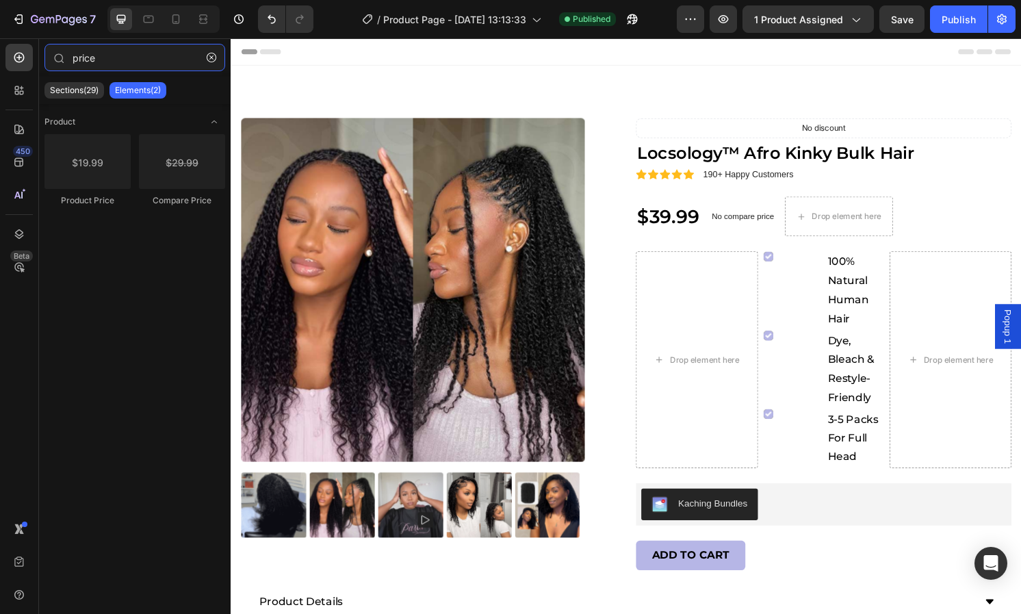
drag, startPoint x: 107, startPoint y: 61, endPoint x: 3, endPoint y: 50, distance: 103.9
click at [0, 0] on html "7 / Product Page - [DATE] 13:13:33 Published Preview 1 product assigned Save Pu…" at bounding box center [510, 0] width 1021 height 0
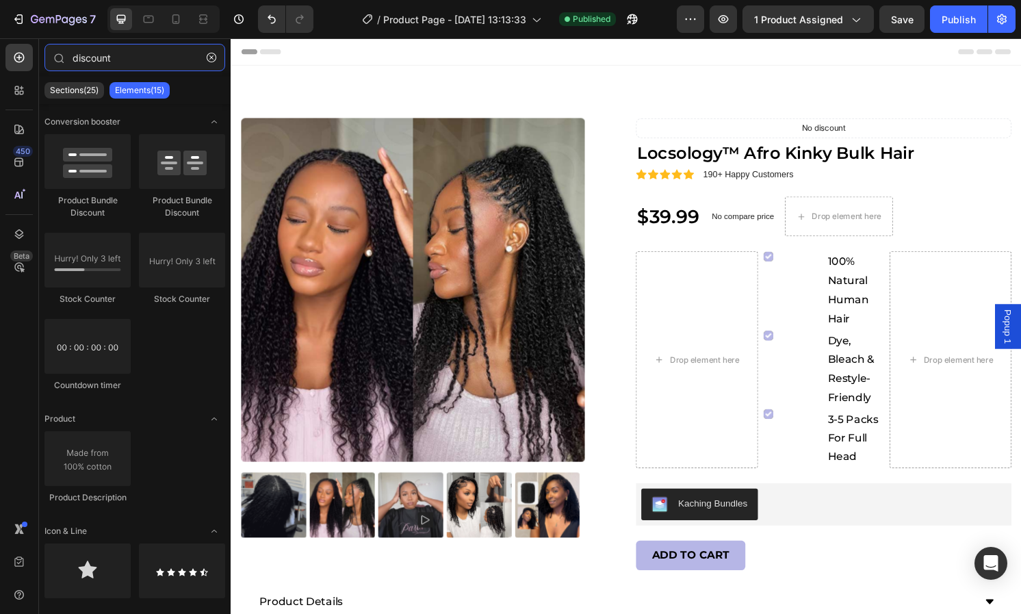
drag, startPoint x: 147, startPoint y: 46, endPoint x: -22, endPoint y: 64, distance: 169.9
click at [0, 0] on html "7 / Product Page - [DATE] 13:13:33 Published Preview 1 product assigned Save Pu…" at bounding box center [510, 0] width 1021 height 0
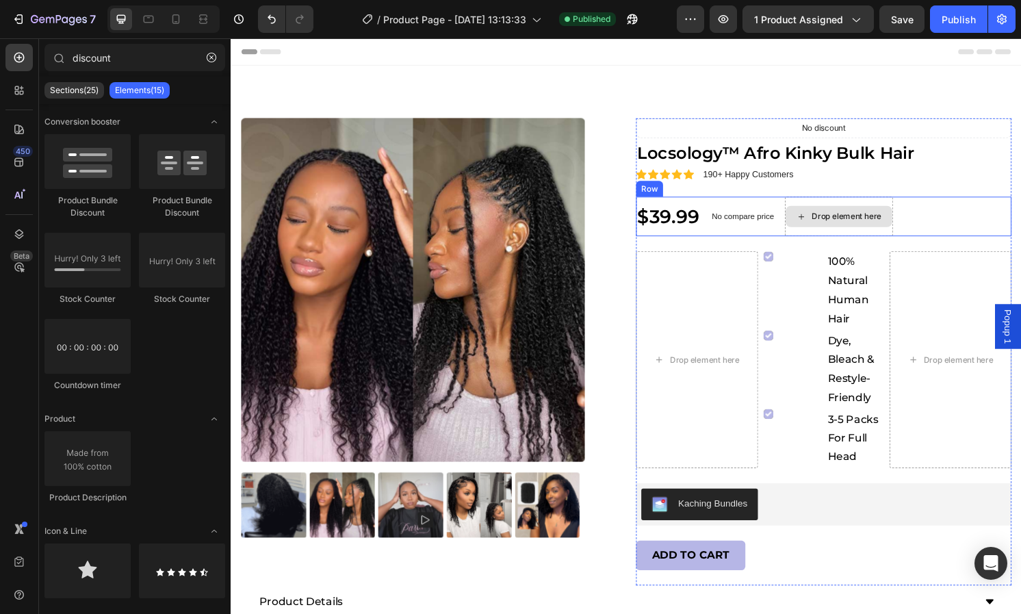
click at [834, 219] on div "Drop element here" at bounding box center [870, 223] width 73 height 11
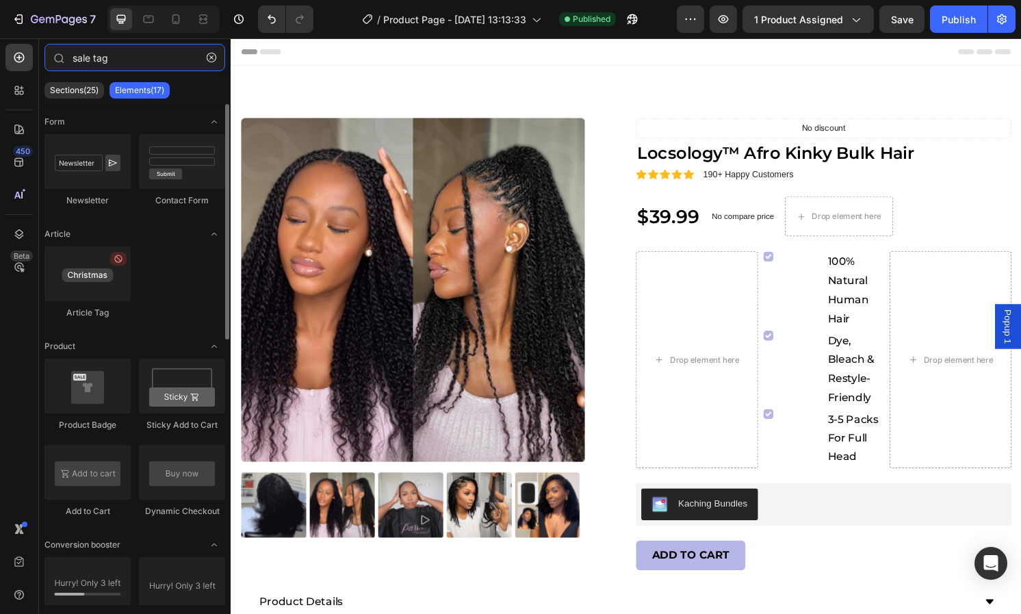
type input "sale tag"
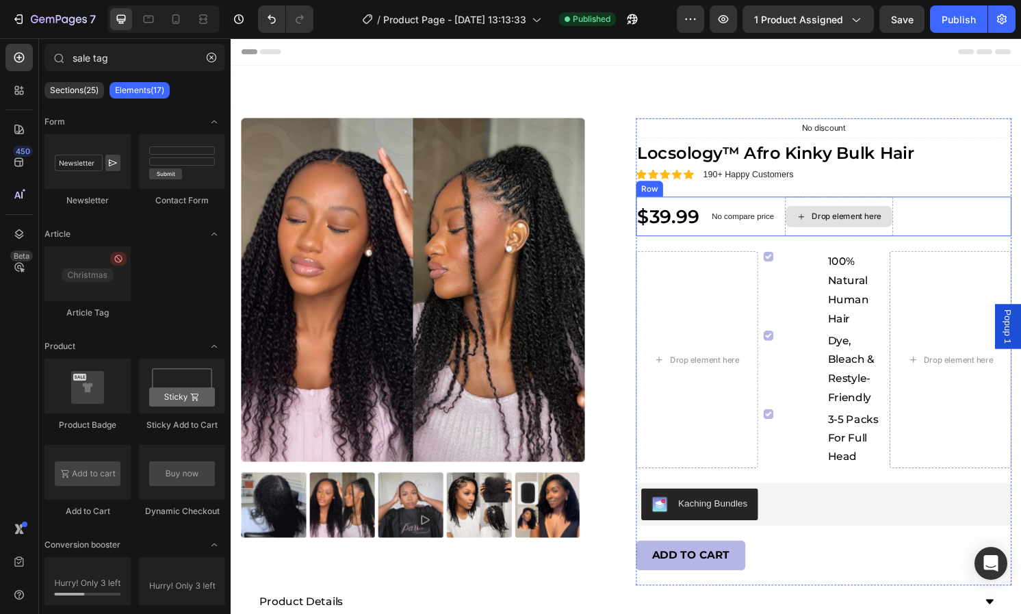
drag, startPoint x: 346, startPoint y: 314, endPoint x: 827, endPoint y: 225, distance: 489.2
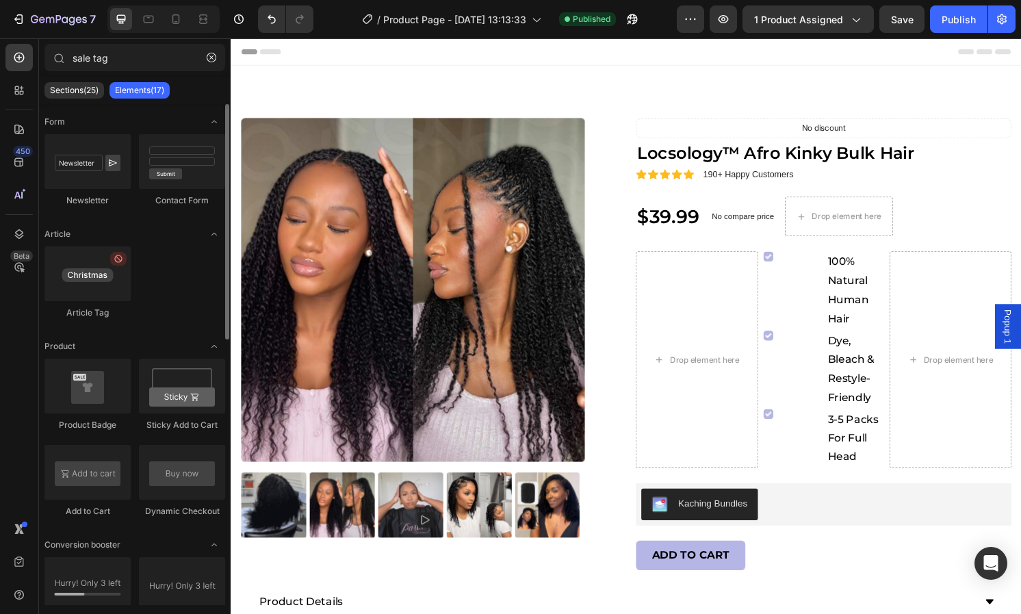
click at [128, 282] on div at bounding box center [87, 273] width 86 height 55
click at [71, 276] on div at bounding box center [87, 273] width 86 height 55
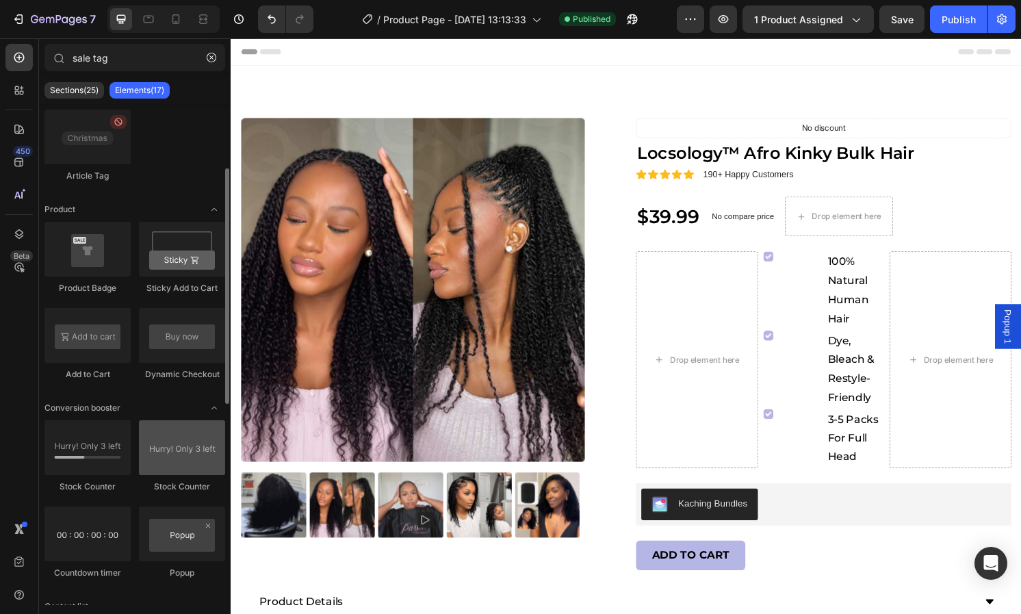
scroll to position [274, 0]
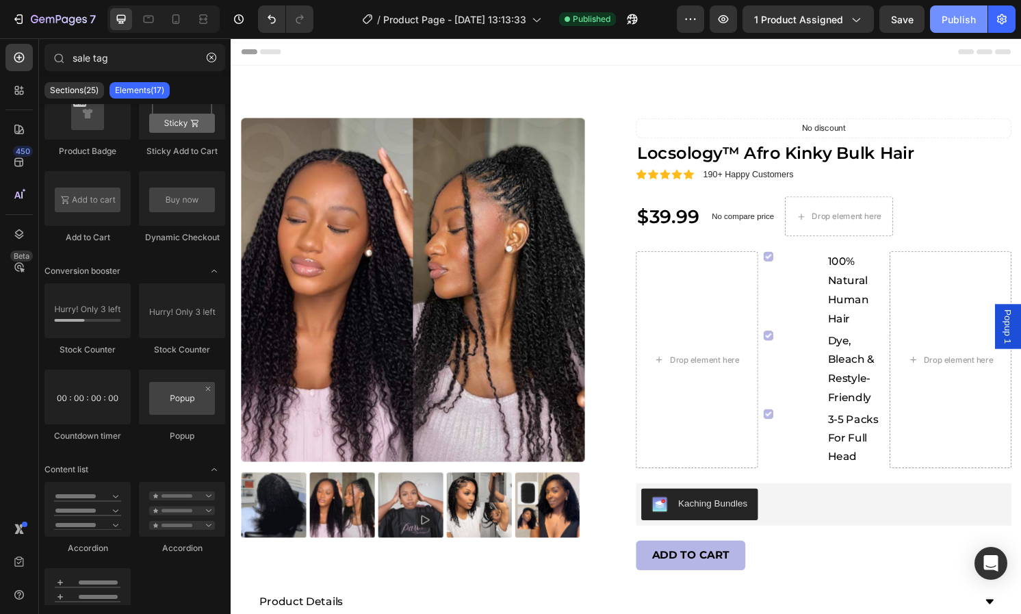
drag, startPoint x: 943, startPoint y: 23, endPoint x: 935, endPoint y: 25, distance: 8.7
click at [935, 25] on button "Publish" at bounding box center [958, 18] width 57 height 27
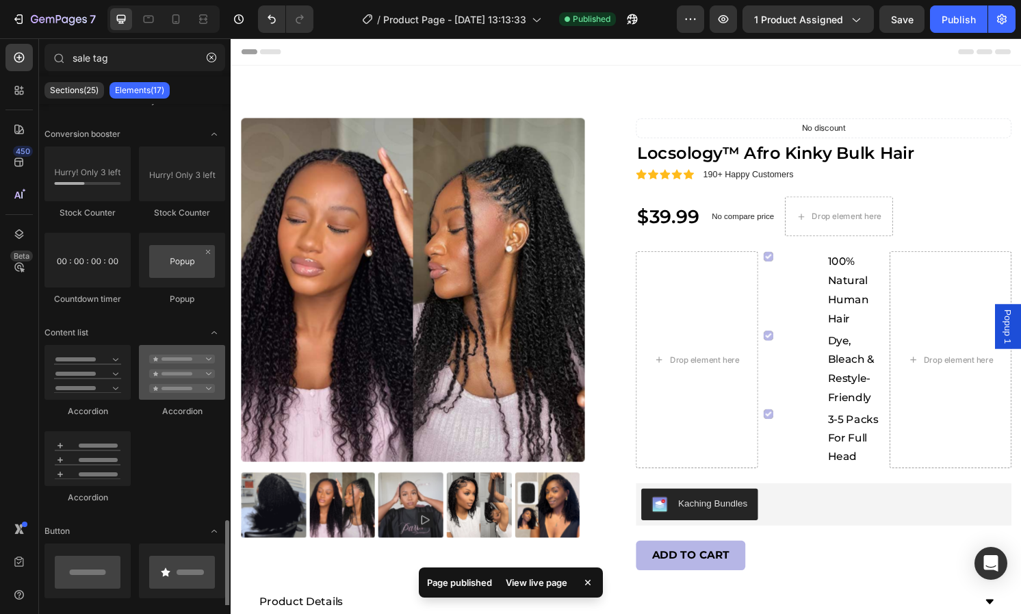
scroll to position [562, 0]
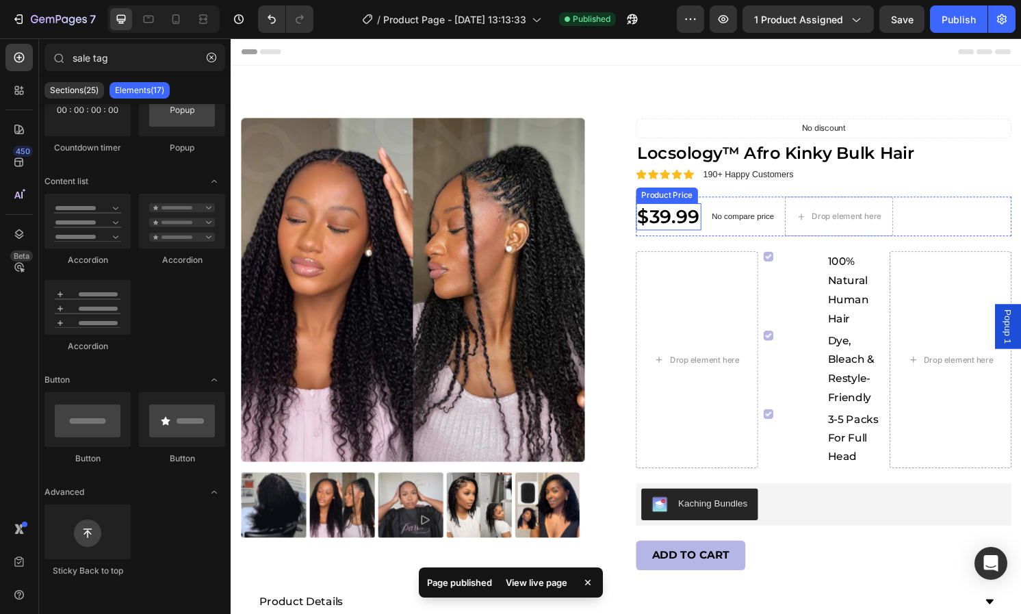
click at [668, 215] on div "$39.99" at bounding box center [685, 222] width 68 height 27
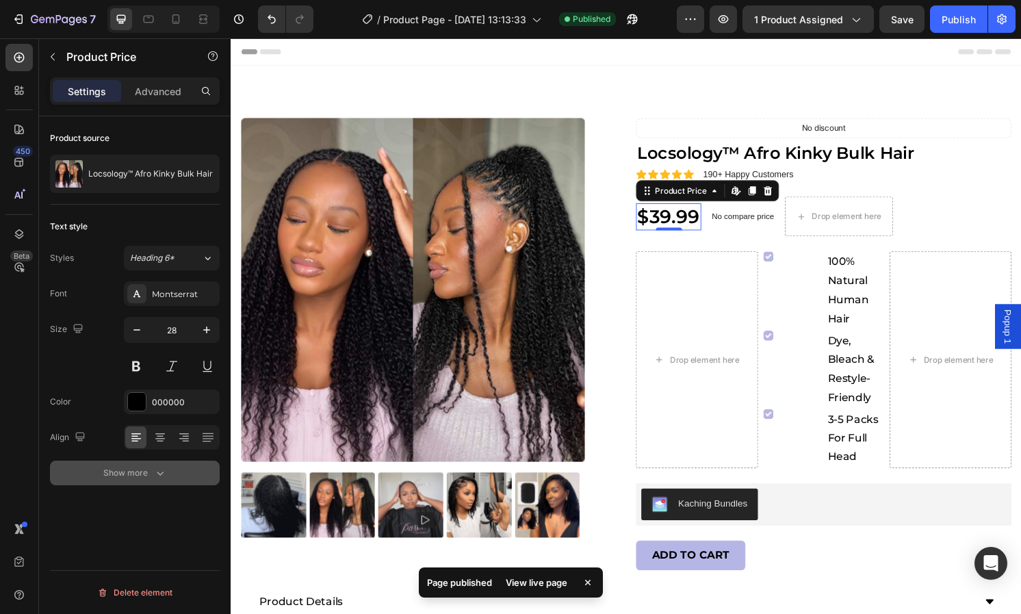
click at [120, 466] on div "Show more" at bounding box center [135, 473] width 64 height 14
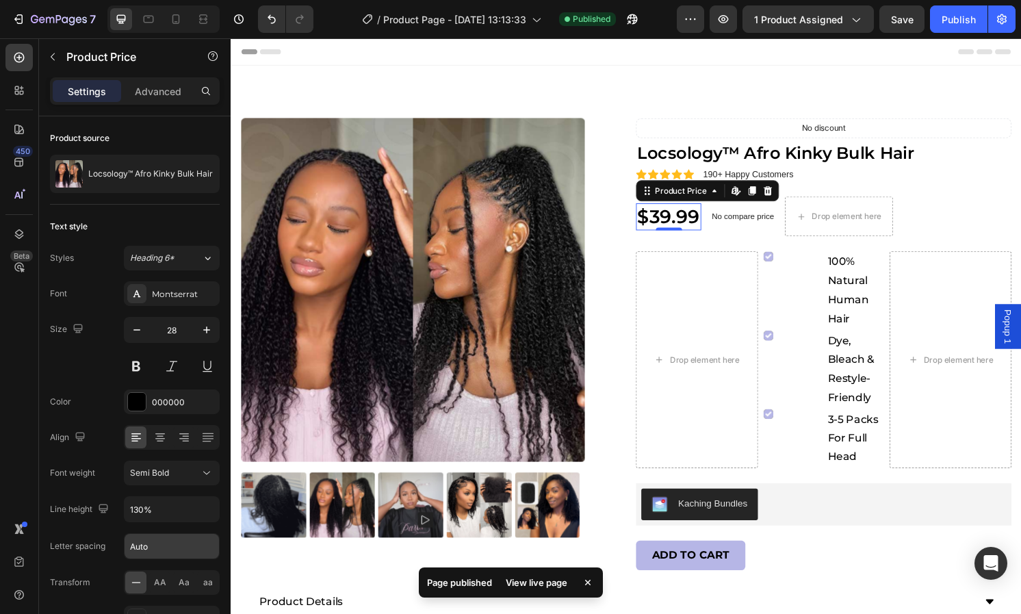
scroll to position [116, 0]
